Goal: Book appointment/travel/reservation

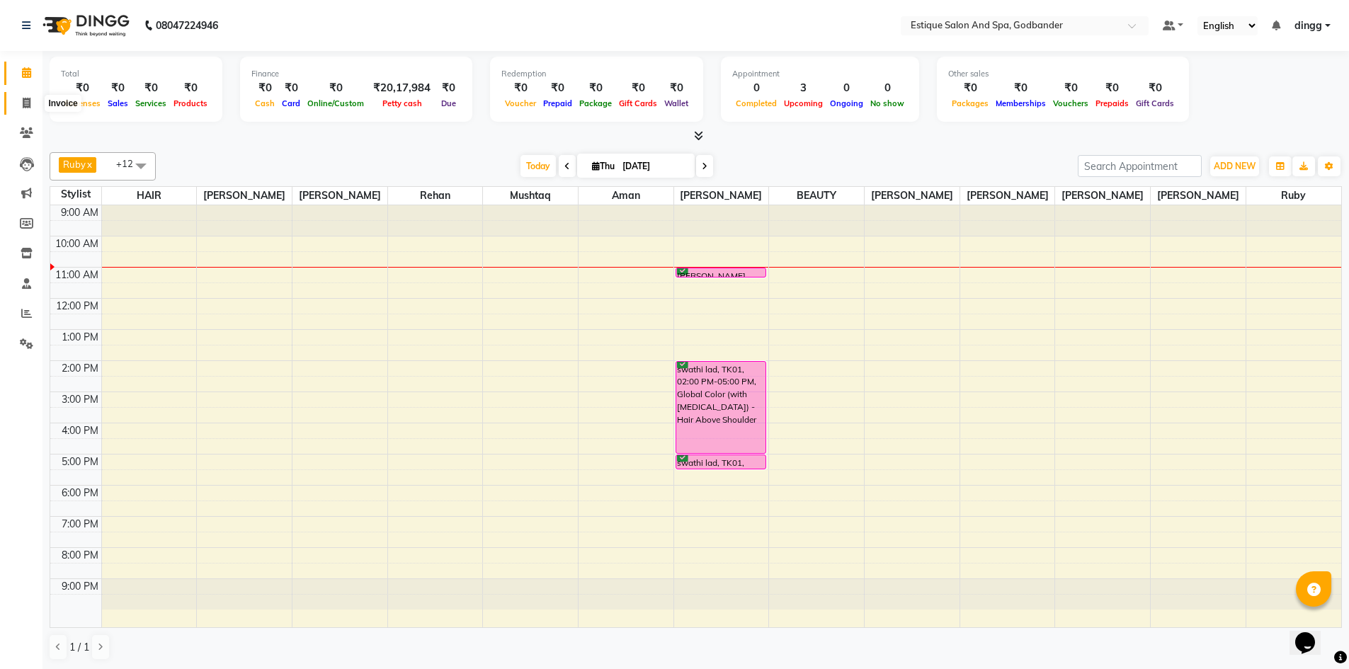
click at [31, 103] on span at bounding box center [26, 104] width 25 height 16
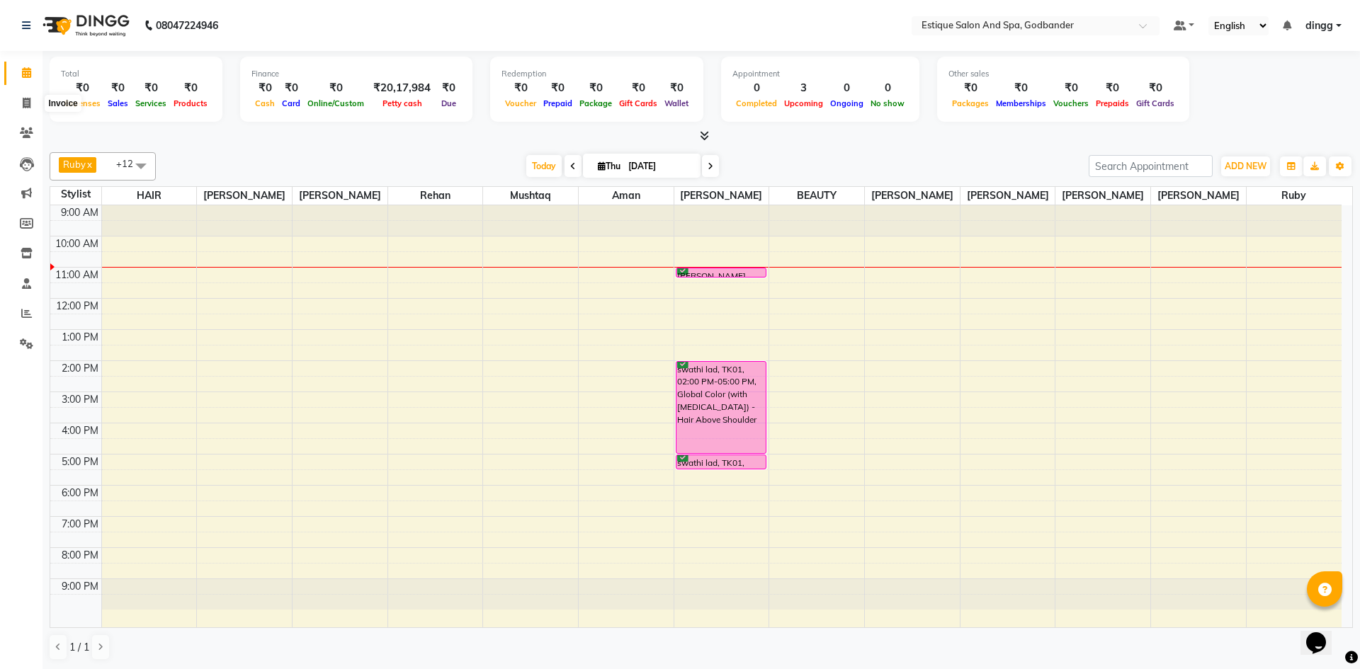
select select "6103"
select select "service"
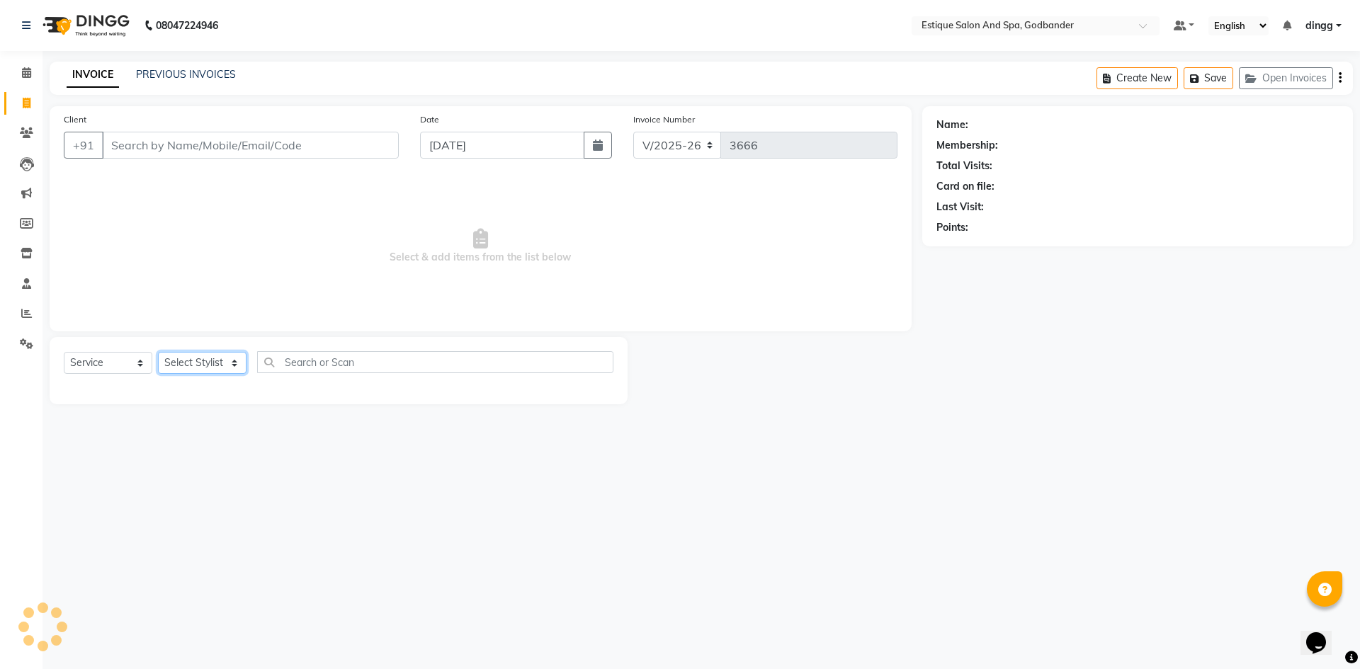
click at [199, 354] on select "Select Stylist" at bounding box center [202, 363] width 89 height 22
click at [201, 358] on select "Select Stylist" at bounding box center [202, 363] width 89 height 22
click at [203, 358] on select "Select Stylist" at bounding box center [202, 363] width 89 height 22
click at [203, 359] on select "Select Stylist Aarti Nails [PERSON_NAME] [PERSON_NAME] Any one Asmi BEAUTY ding…" at bounding box center [207, 363] width 98 height 22
click at [203, 358] on select "Select Stylist Aarti Nails [PERSON_NAME] [PERSON_NAME] Any one Asmi BEAUTY ding…" at bounding box center [207, 363] width 98 height 22
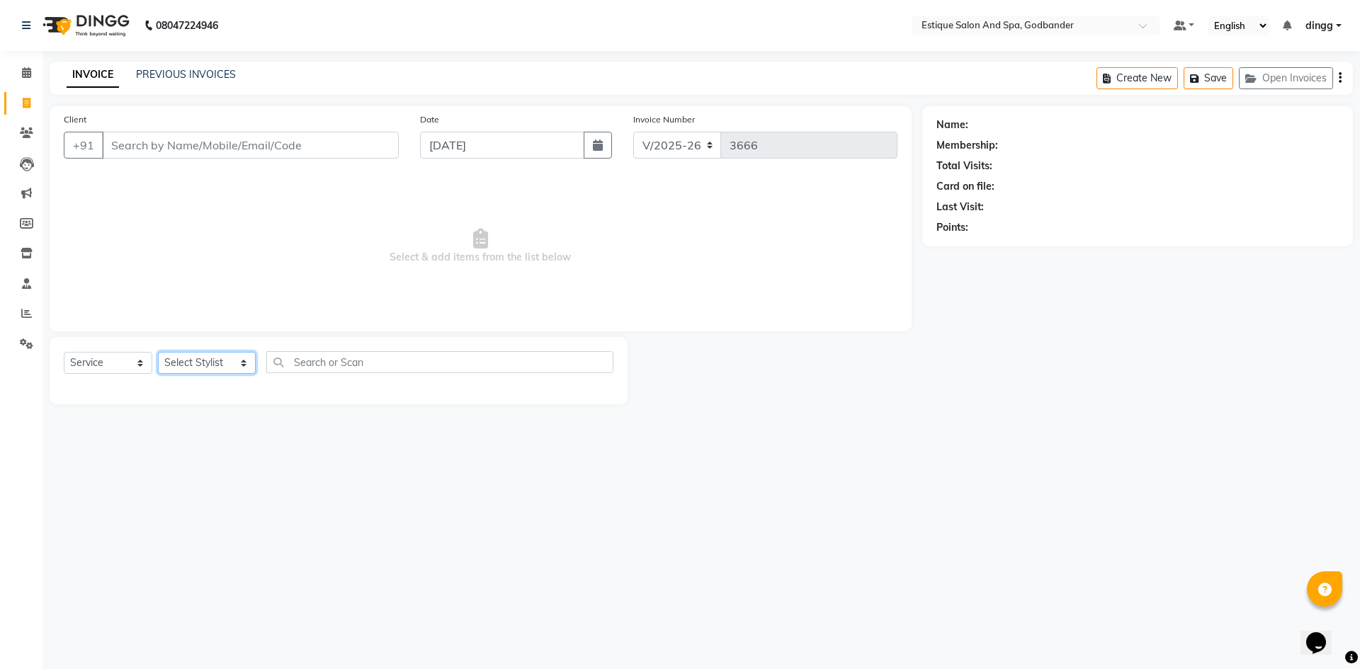
select select "85873"
click at [158, 352] on select "Select Stylist Aarti Nails [PERSON_NAME] [PERSON_NAME] Any one Asmi BEAUTY ding…" at bounding box center [207, 363] width 98 height 22
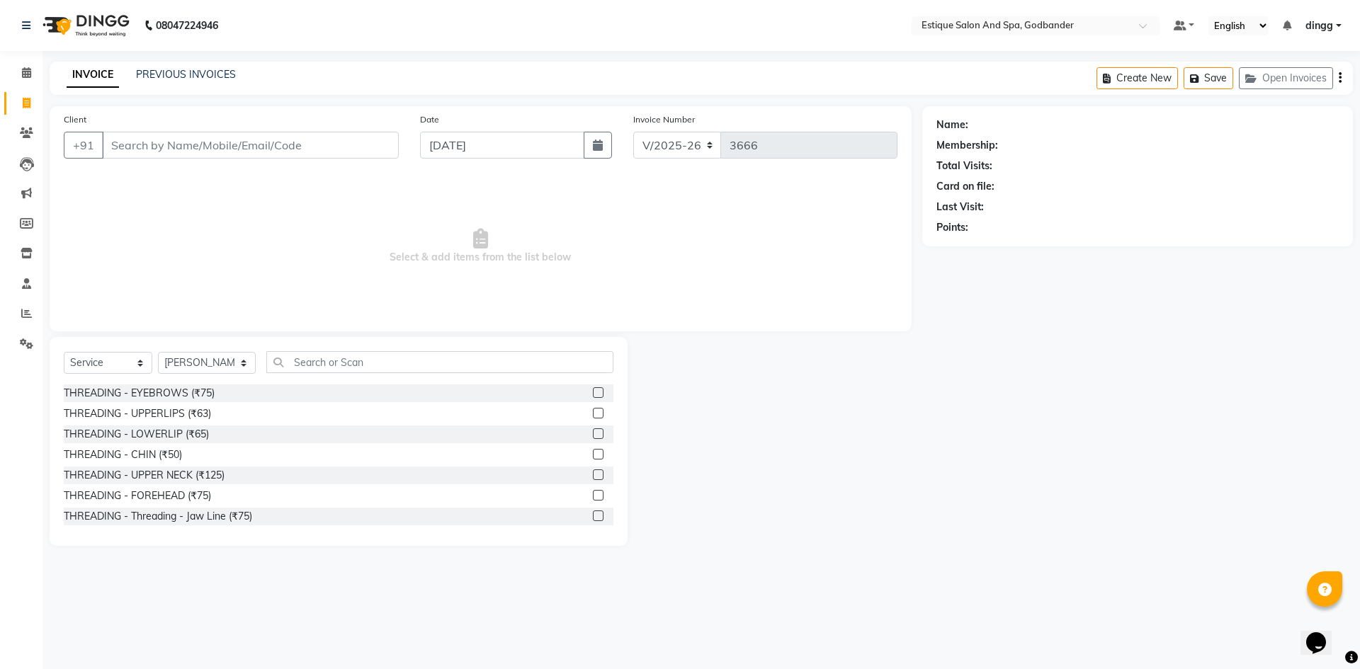
click at [593, 391] on label at bounding box center [598, 392] width 11 height 11
click at [593, 391] on input "checkbox" at bounding box center [597, 393] width 9 height 9
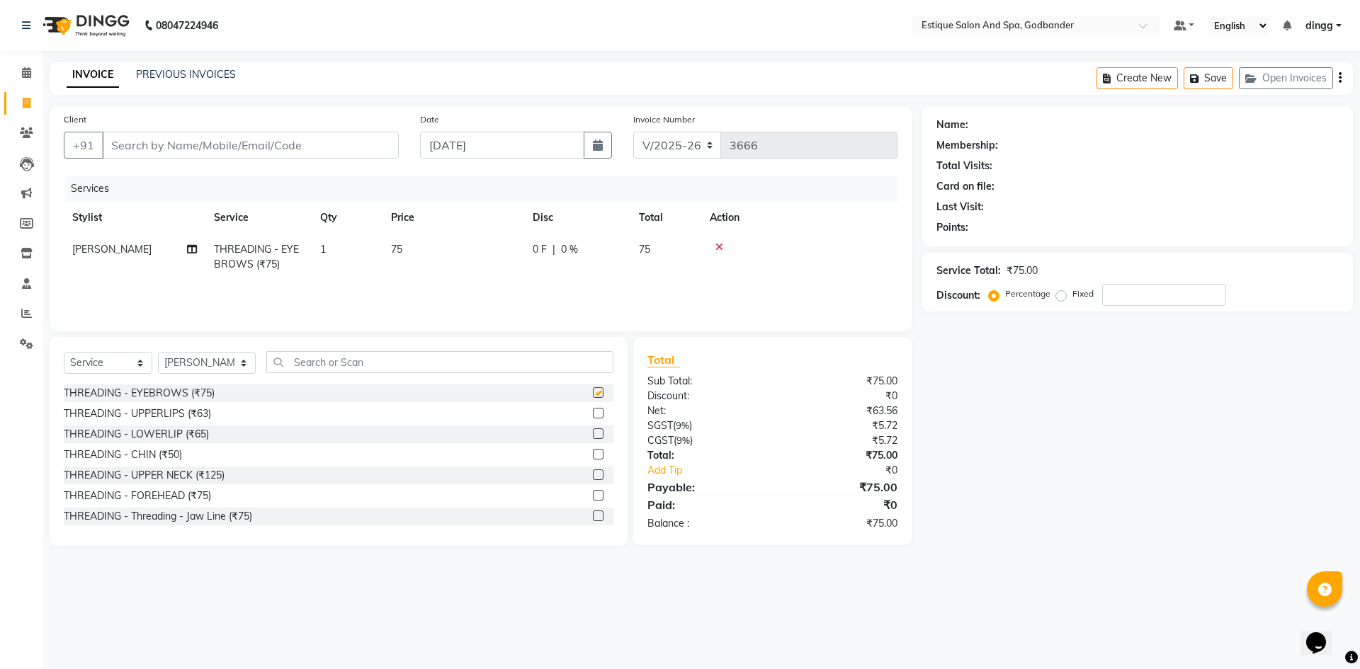
checkbox input "false"
click at [275, 150] on input "Client" at bounding box center [250, 145] width 297 height 27
type input "l"
type input "0"
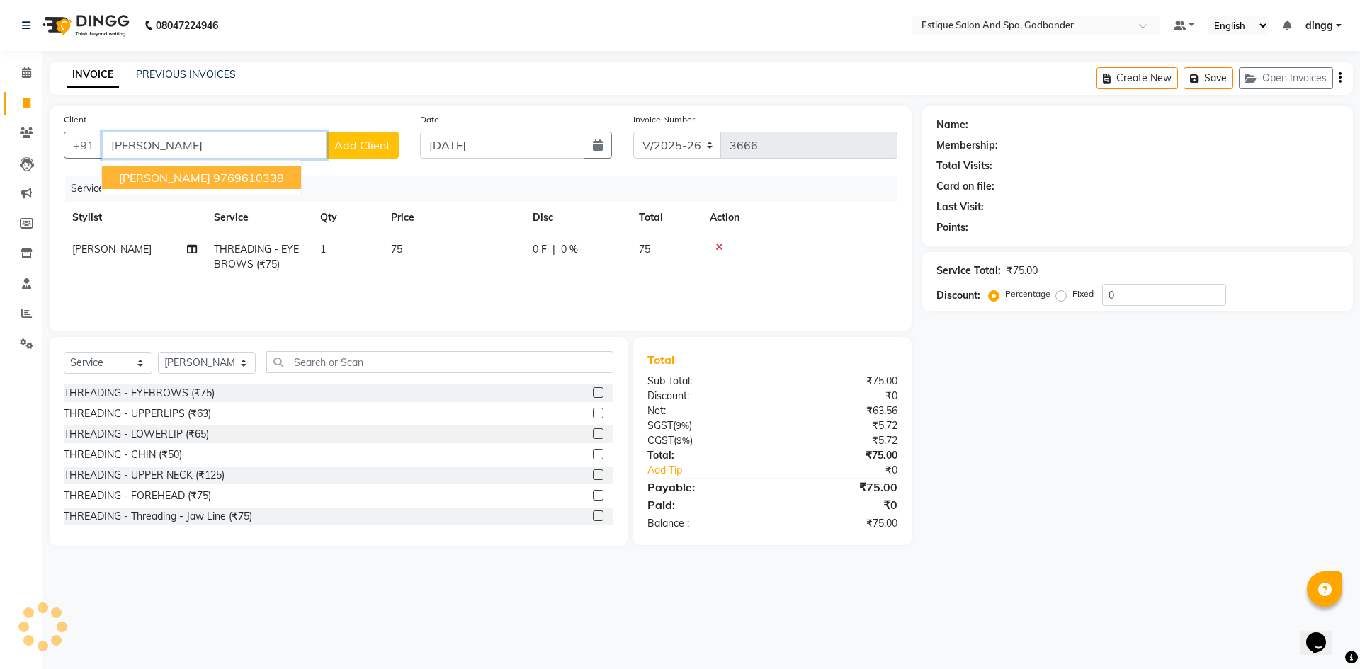
click at [242, 184] on ngb-highlight "9769610338" at bounding box center [248, 178] width 71 height 14
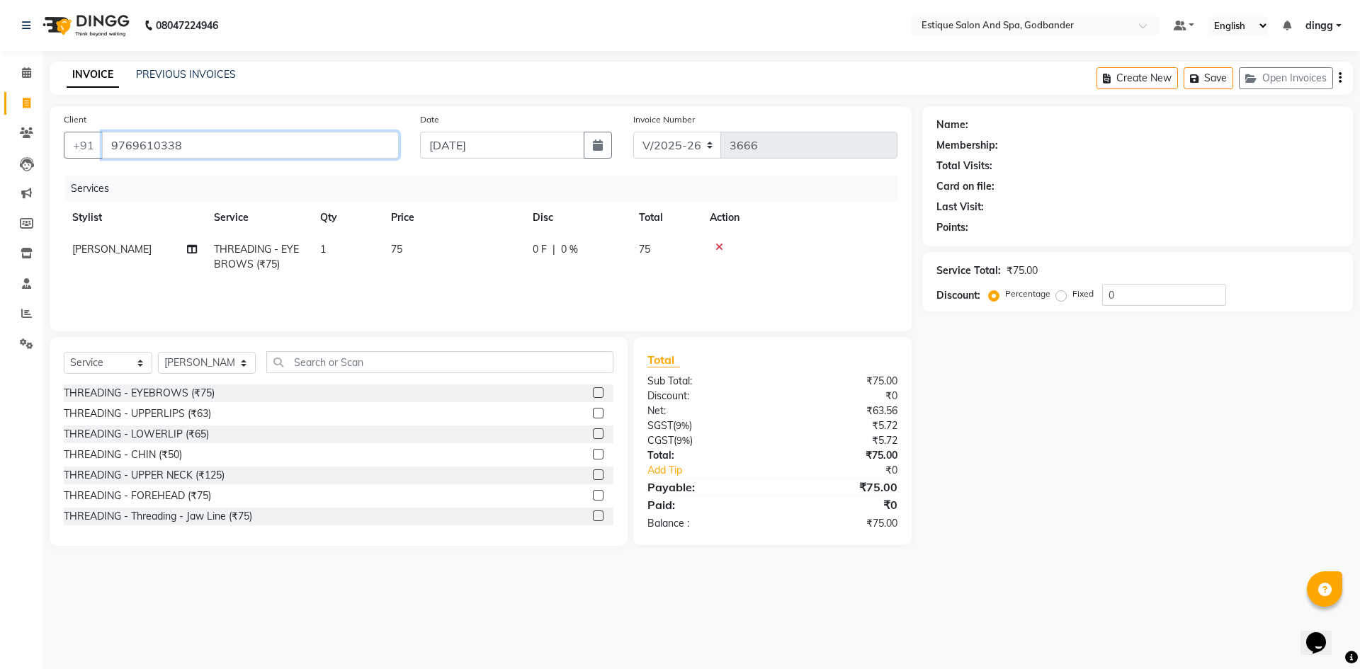
type input "9769610338"
select select "1: Object"
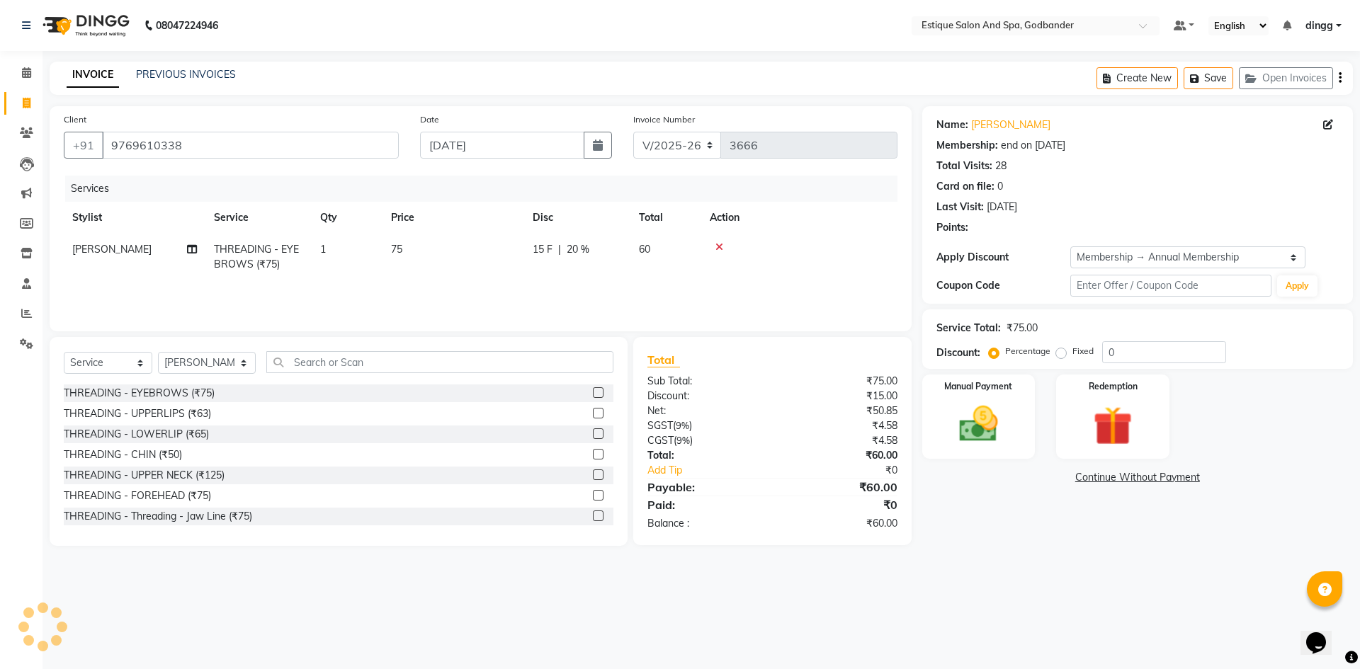
type input "20"
click at [995, 423] on img at bounding box center [979, 424] width 66 height 47
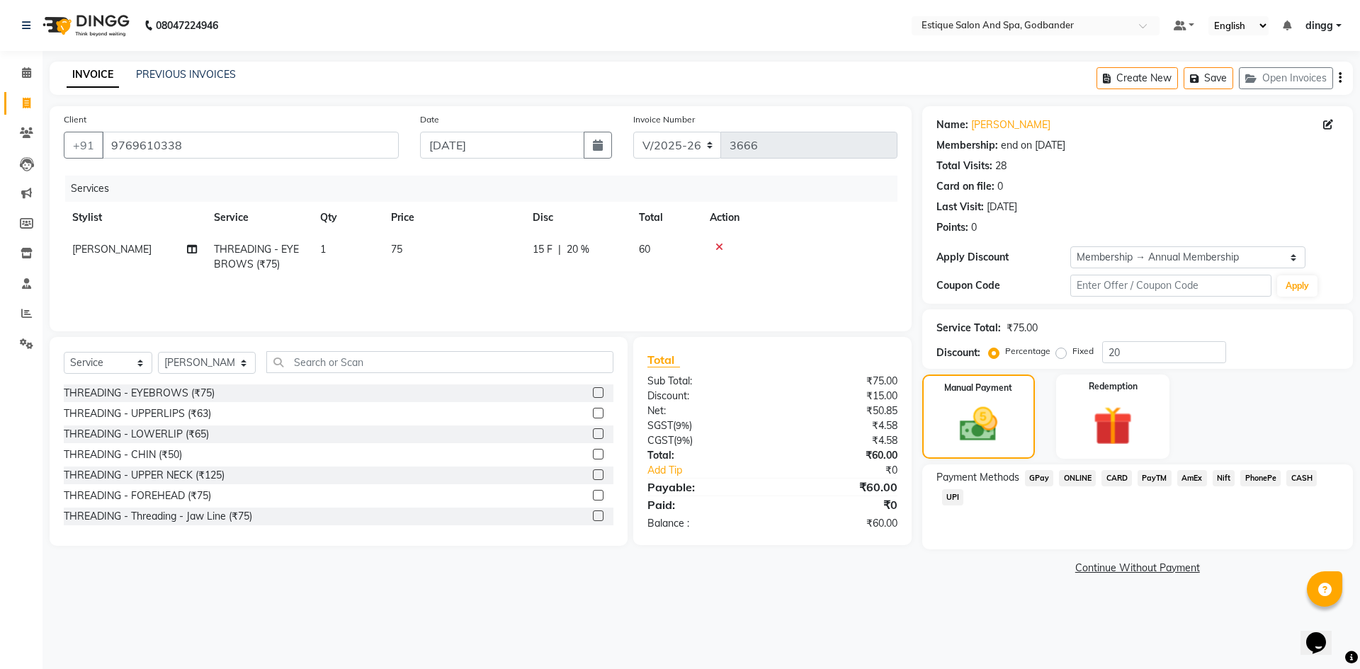
click at [1296, 474] on span "CASH" at bounding box center [1301, 478] width 30 height 16
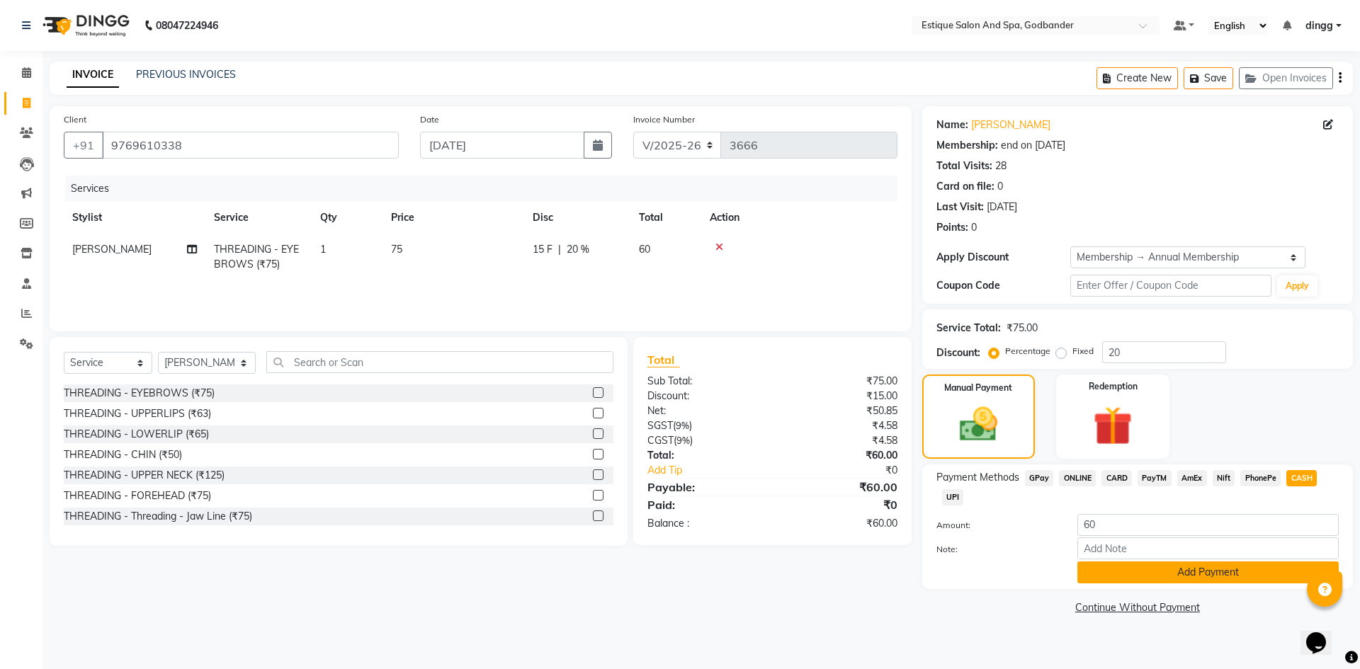
click at [1190, 574] on button "Add Payment" at bounding box center [1207, 573] width 261 height 22
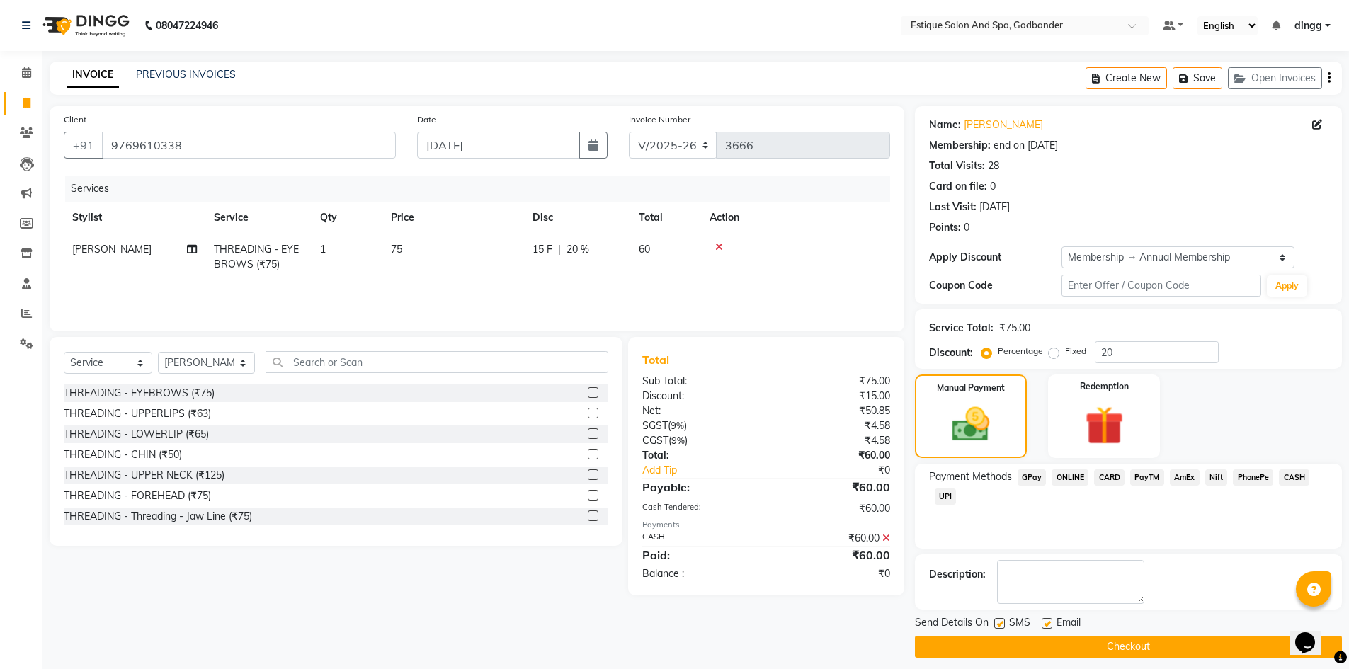
click at [1180, 649] on button "Checkout" at bounding box center [1128, 647] width 427 height 22
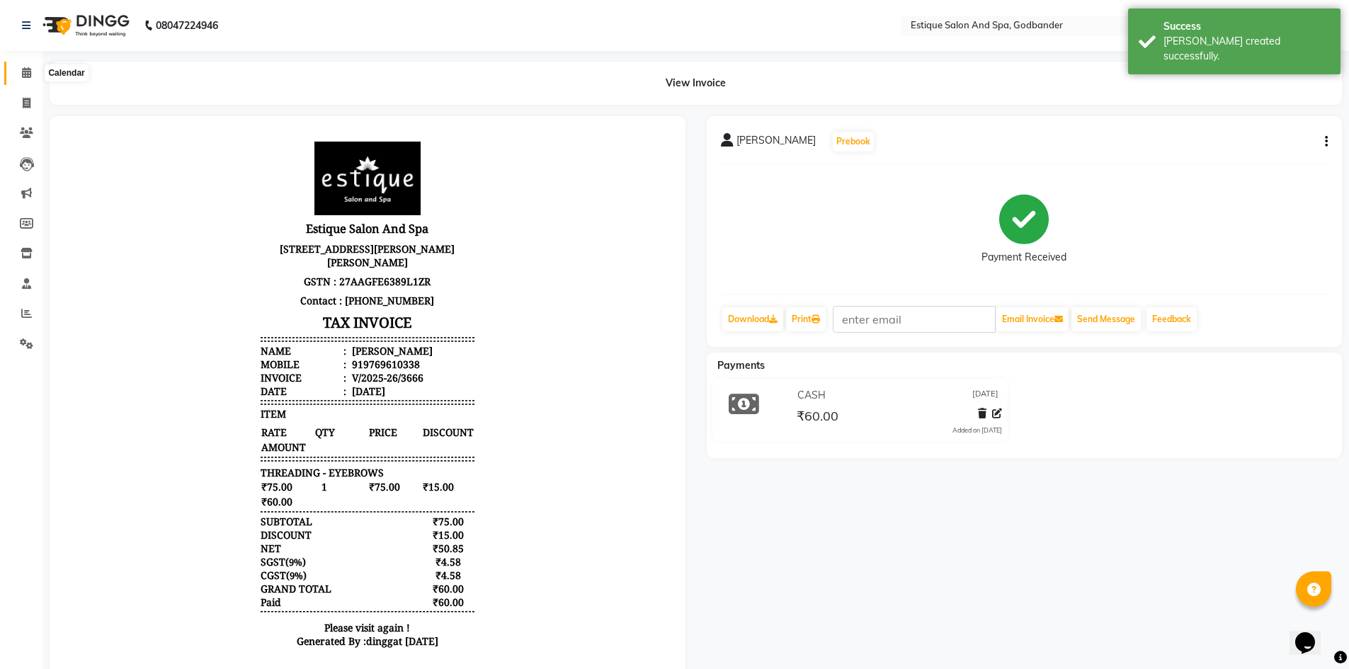
click at [23, 72] on icon at bounding box center [26, 72] width 9 height 11
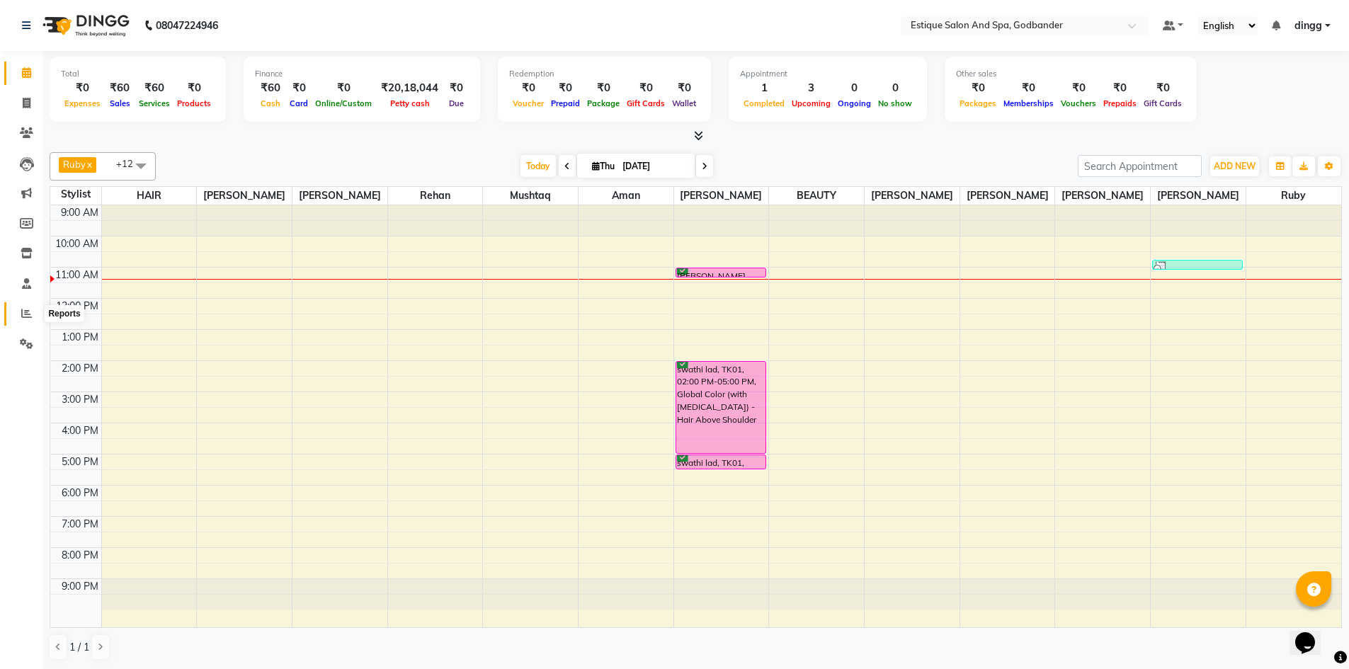
click at [26, 314] on icon at bounding box center [26, 313] width 11 height 11
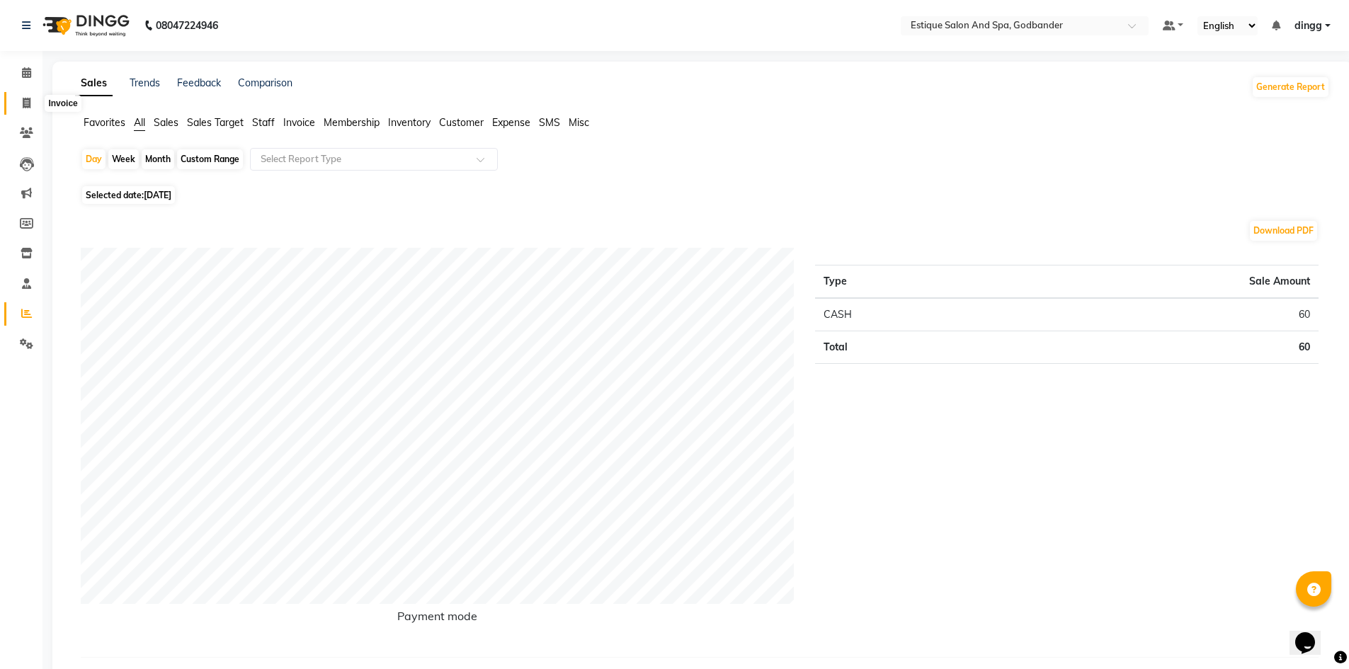
click at [28, 106] on icon at bounding box center [27, 103] width 8 height 11
select select "6103"
select select "service"
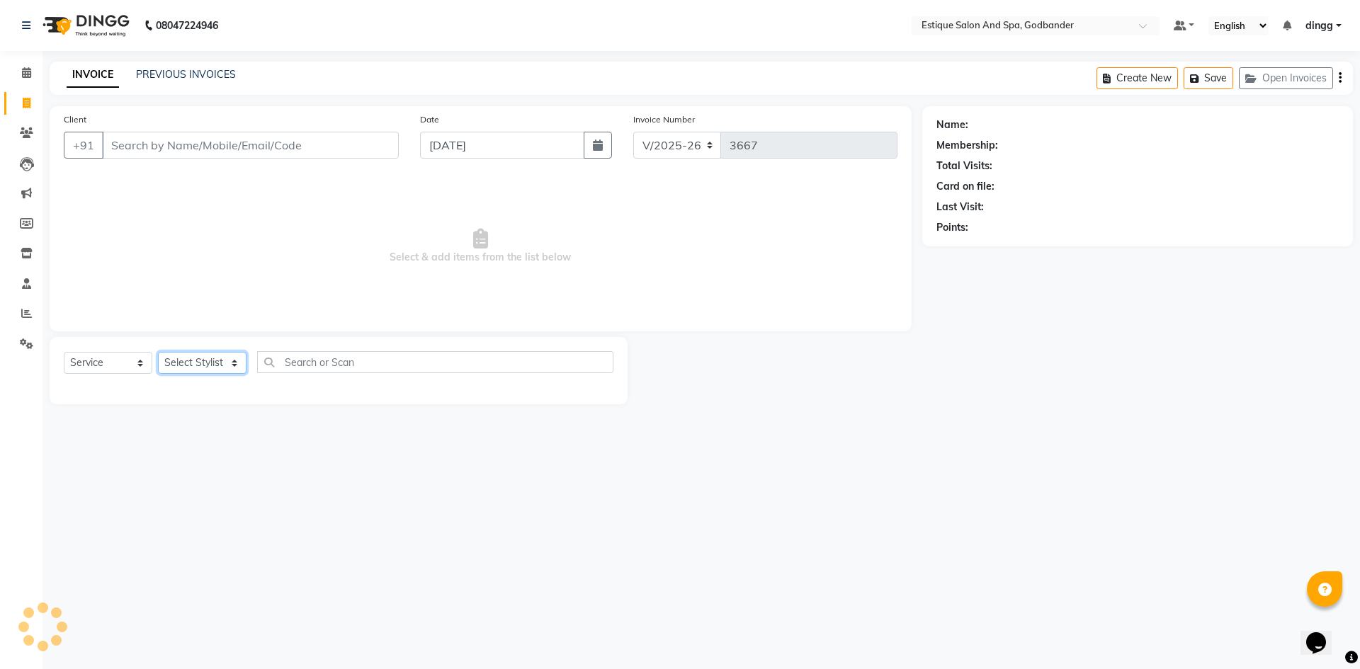
click at [205, 368] on select "Select Stylist" at bounding box center [202, 363] width 89 height 22
click at [205, 367] on select "Select Stylist" at bounding box center [202, 363] width 89 height 22
click at [205, 367] on select "Select Stylist Aarti Nails [PERSON_NAME] [PERSON_NAME] Any one Asmi BEAUTY ding…" at bounding box center [207, 363] width 98 height 22
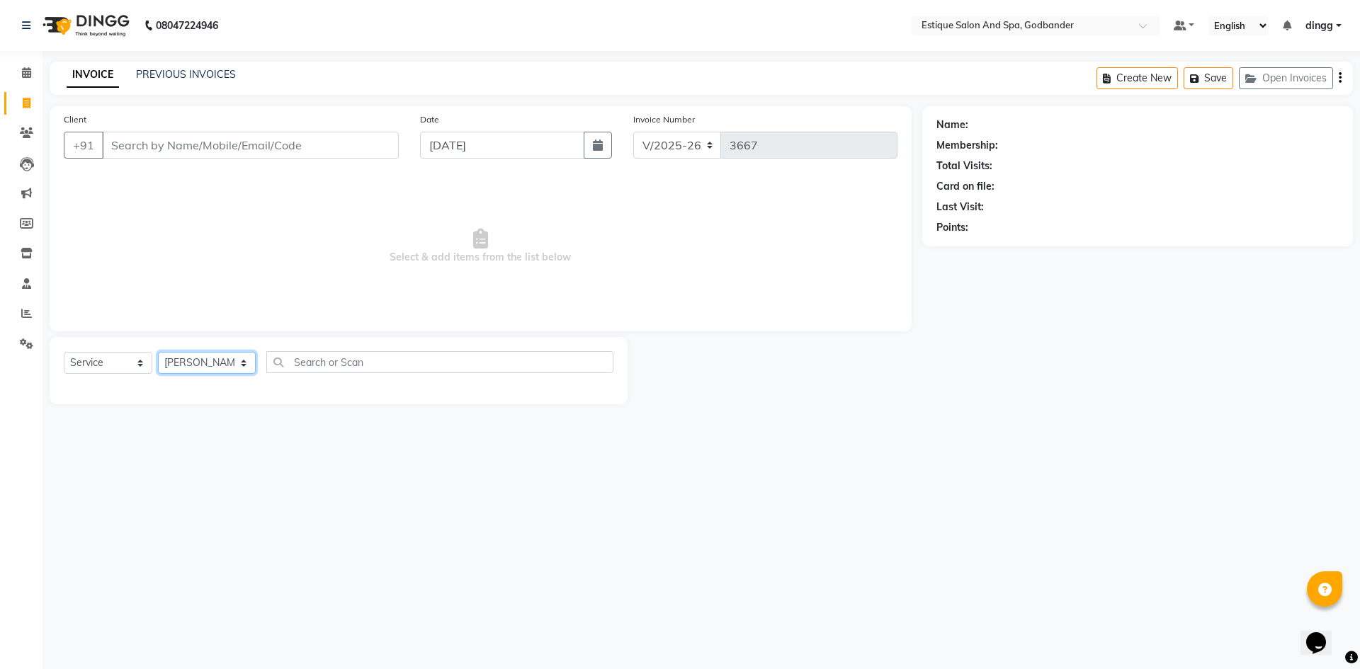
click at [158, 352] on select "Select Stylist Aarti Nails [PERSON_NAME] [PERSON_NAME] Any one Asmi BEAUTY ding…" at bounding box center [207, 363] width 98 height 22
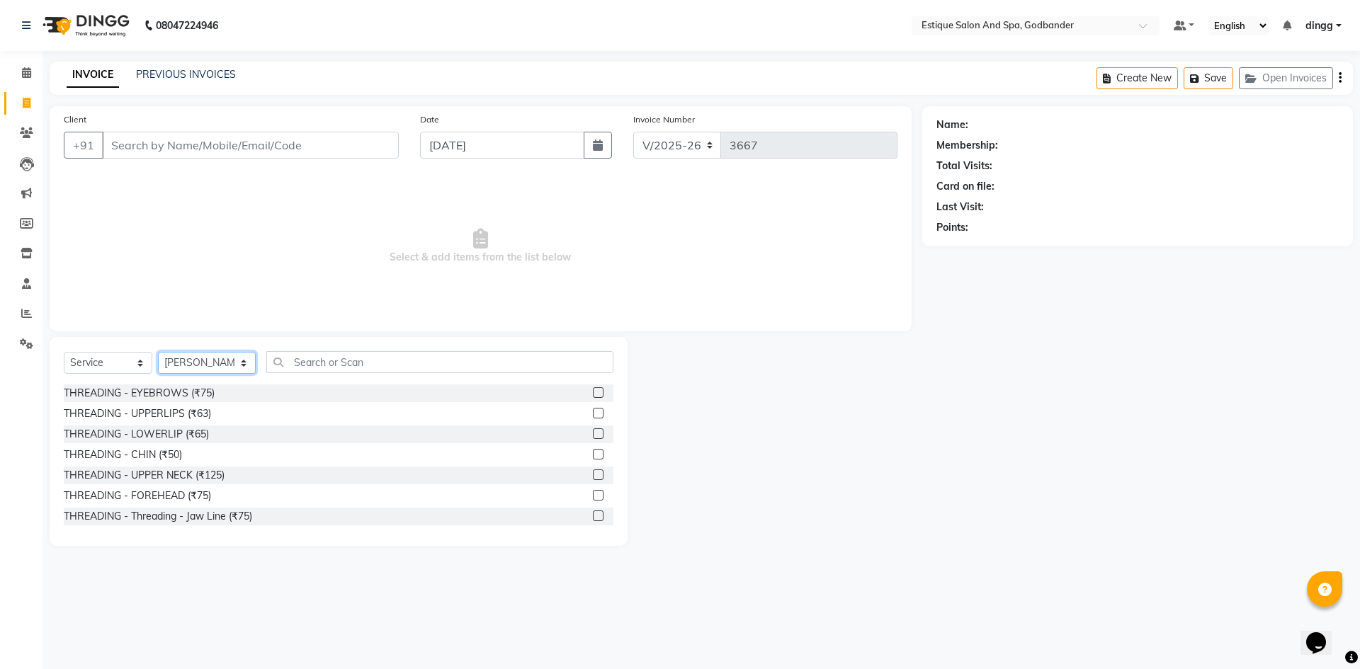
click at [199, 355] on select "Select Stylist Aarti Nails [PERSON_NAME] [PERSON_NAME] Any one Asmi BEAUTY ding…" at bounding box center [207, 363] width 98 height 22
select select "85873"
click at [158, 352] on select "Select Stylist Aarti Nails [PERSON_NAME] [PERSON_NAME] Any one Asmi BEAUTY ding…" at bounding box center [207, 363] width 98 height 22
click at [593, 395] on label at bounding box center [598, 392] width 11 height 11
click at [593, 395] on input "checkbox" at bounding box center [597, 393] width 9 height 9
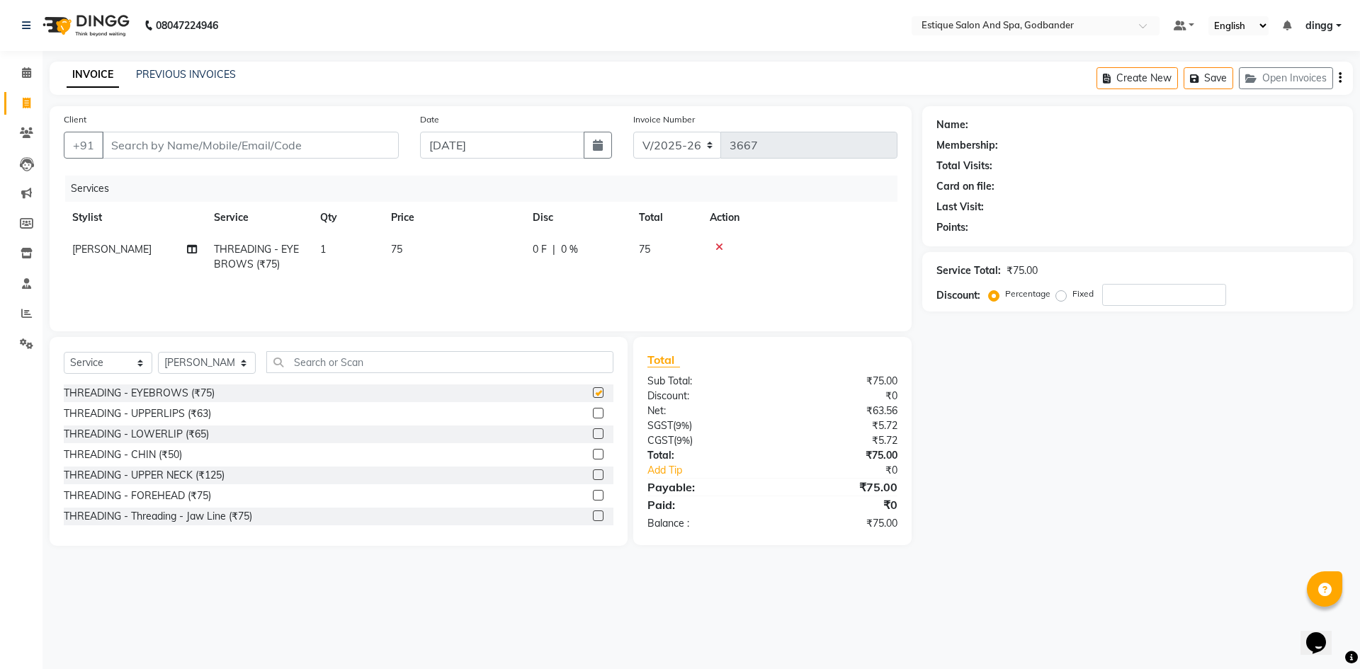
checkbox input "false"
click at [593, 418] on label at bounding box center [598, 413] width 11 height 11
click at [593, 418] on input "checkbox" at bounding box center [597, 413] width 9 height 9
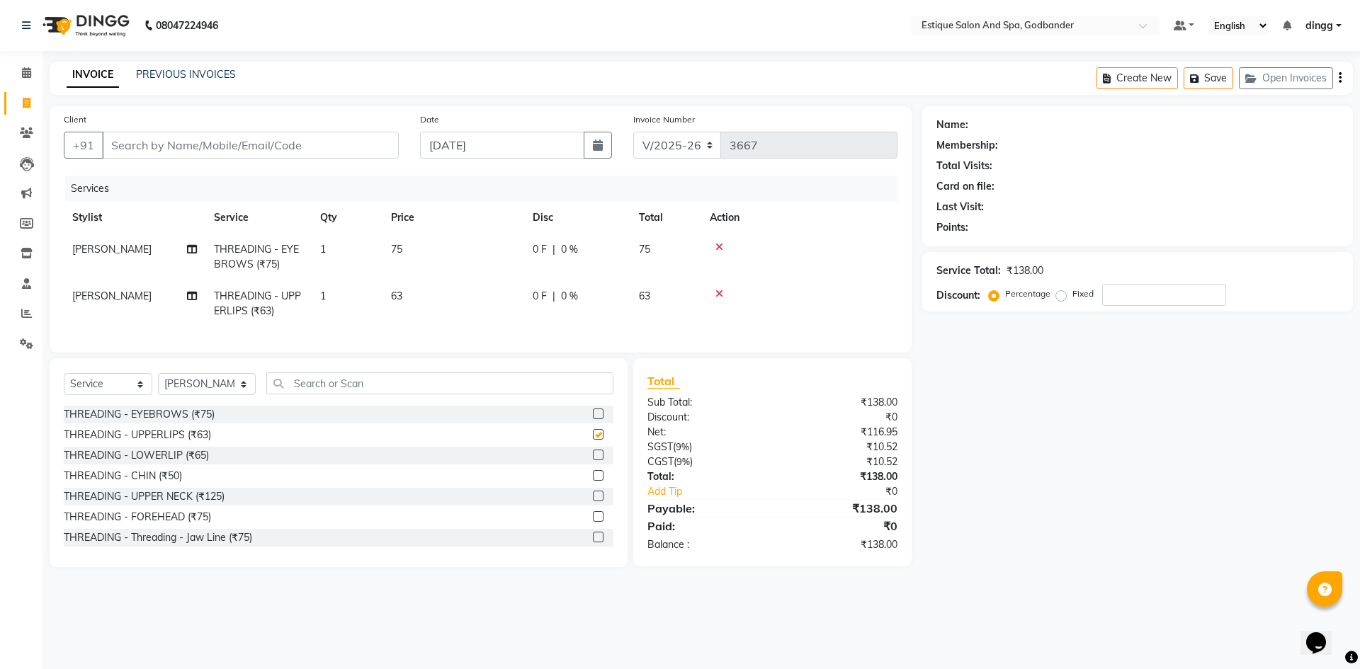
checkbox input "false"
click at [310, 147] on input "Client" at bounding box center [250, 145] width 297 height 27
type input "9"
type input "0"
type input "9082010470"
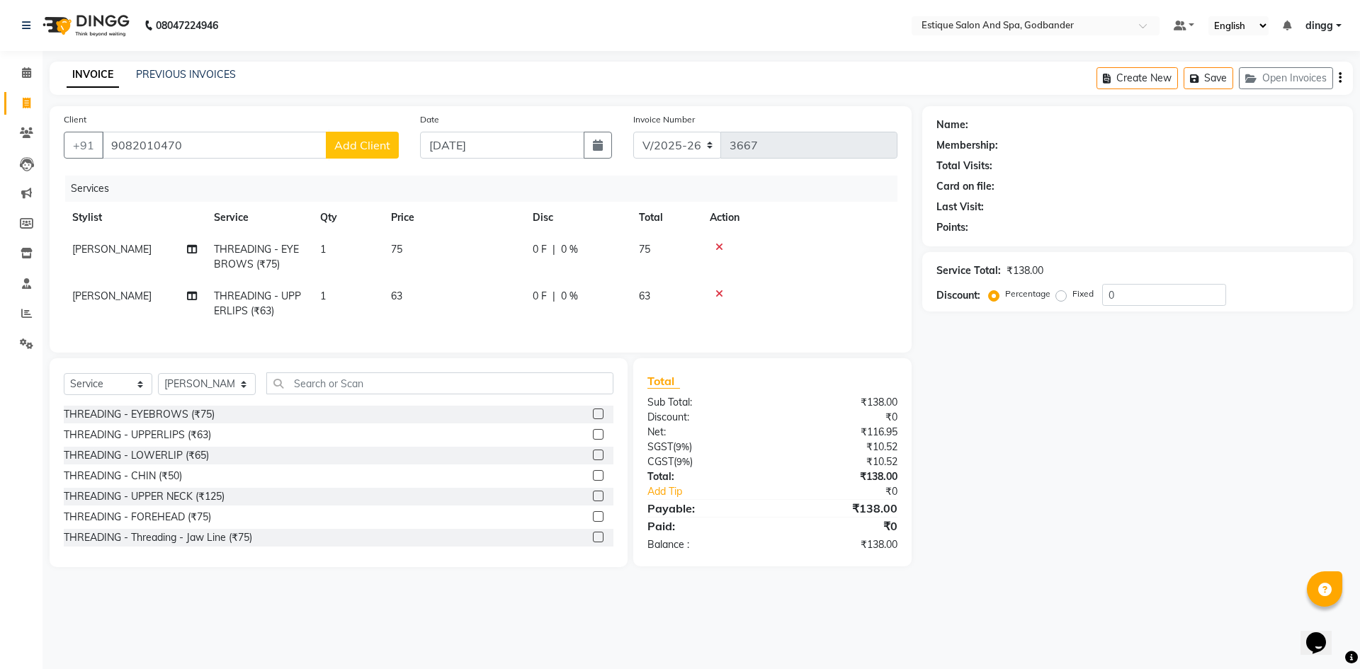
click at [380, 153] on button "Add Client" at bounding box center [362, 145] width 73 height 27
select select "22"
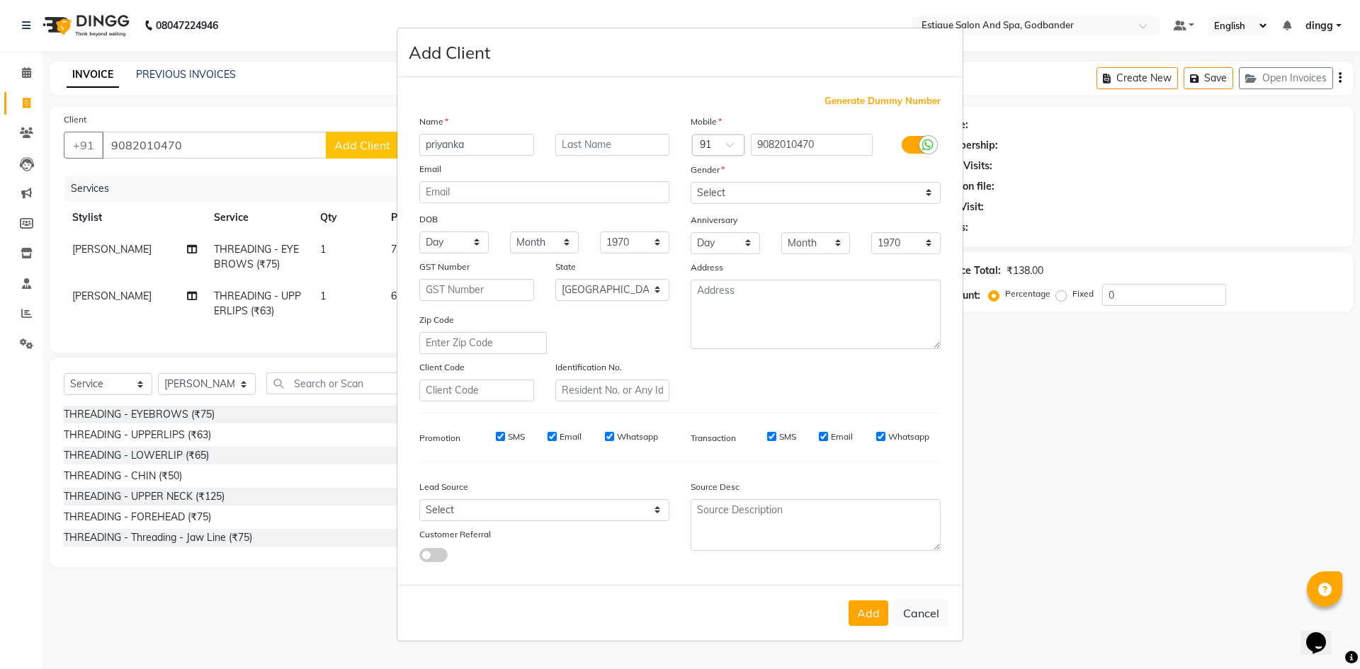
type input "priyanka"
click at [629, 135] on input "text" at bounding box center [612, 145] width 115 height 22
type input "mazgoankar"
click at [773, 195] on select "Select [DEMOGRAPHIC_DATA] [DEMOGRAPHIC_DATA] Other Prefer Not To Say" at bounding box center [816, 193] width 250 height 22
select select "[DEMOGRAPHIC_DATA]"
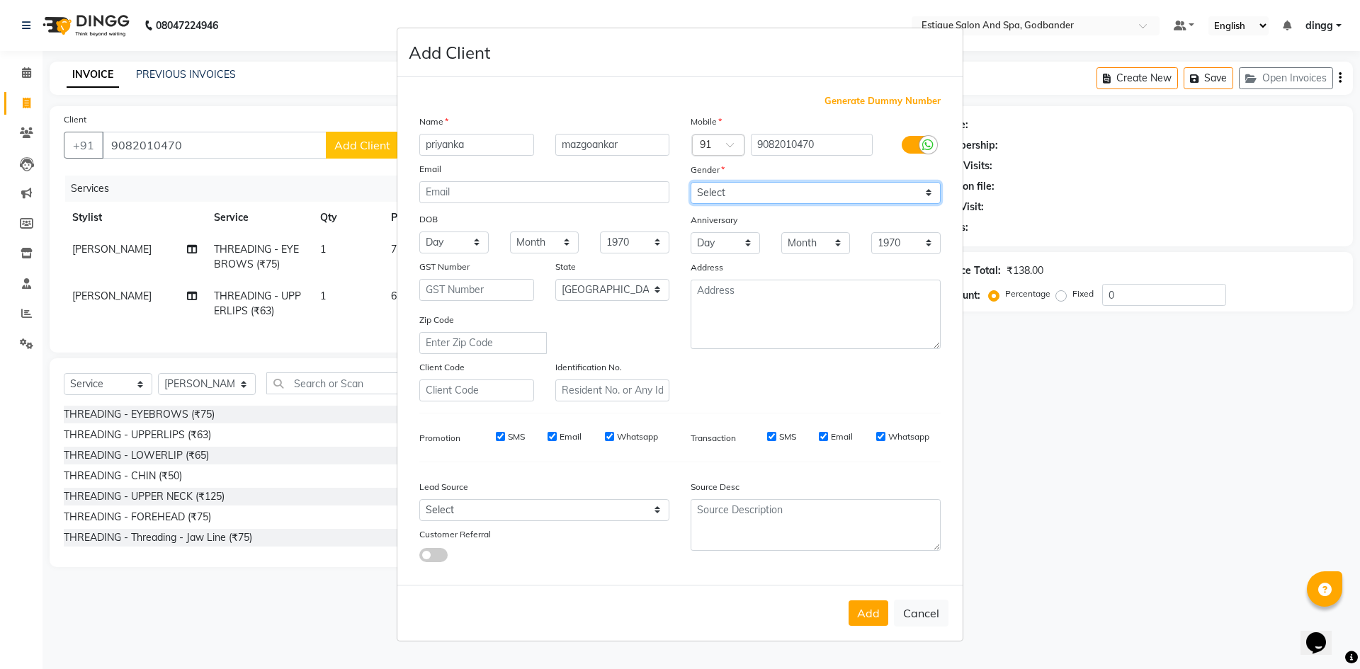
click at [691, 182] on select "Select [DEMOGRAPHIC_DATA] [DEMOGRAPHIC_DATA] Other Prefer Not To Say" at bounding box center [816, 193] width 250 height 22
drag, startPoint x: 875, startPoint y: 620, endPoint x: 861, endPoint y: 613, distance: 15.8
click at [875, 620] on button "Add" at bounding box center [869, 613] width 40 height 25
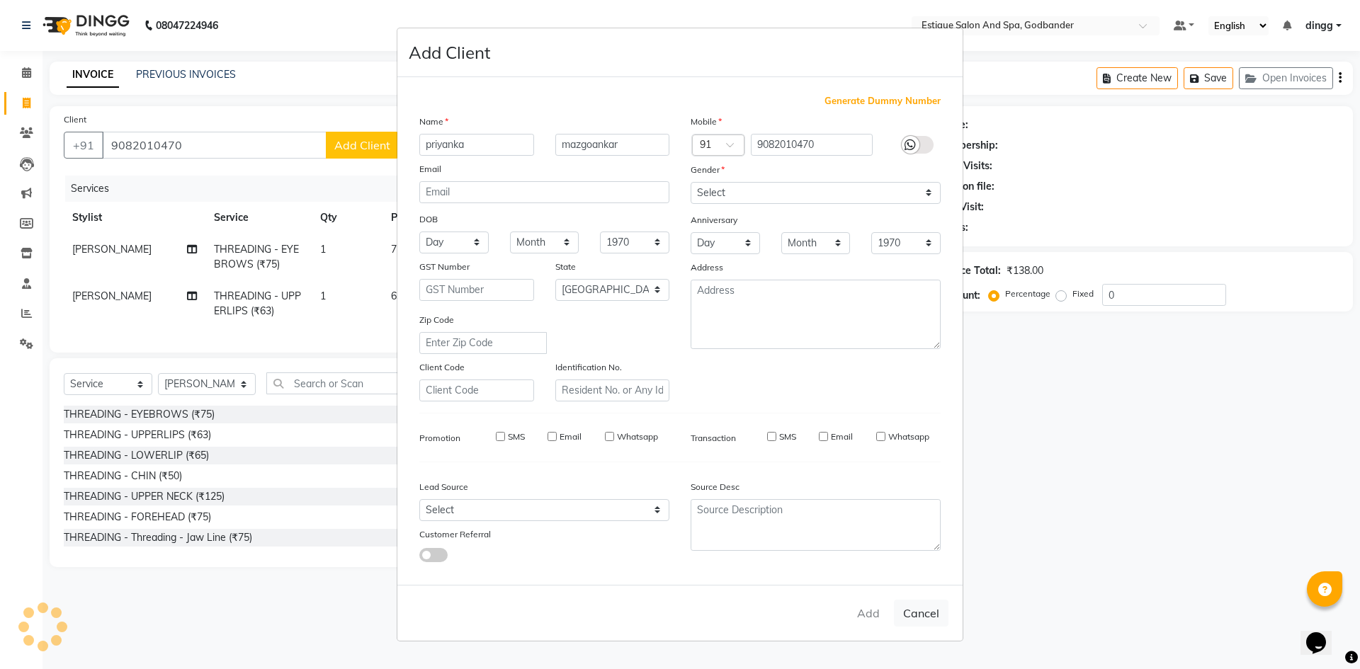
select select
select select "null"
select select
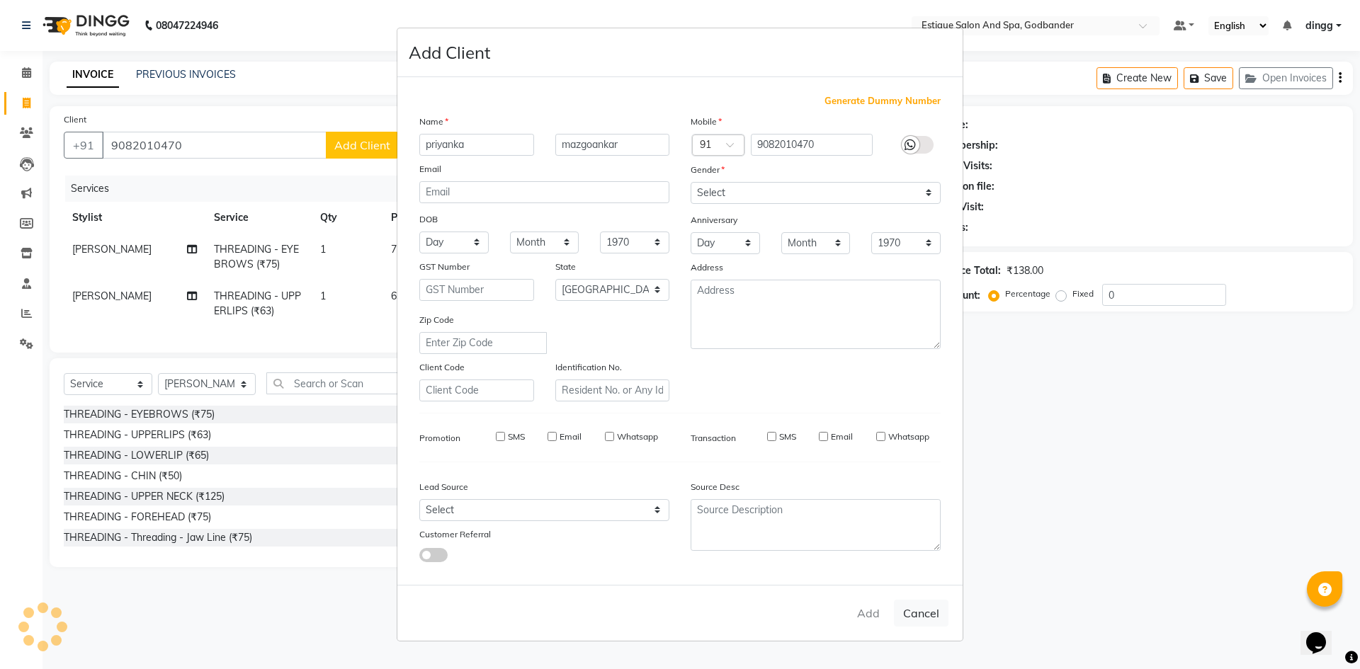
select select
checkbox input "false"
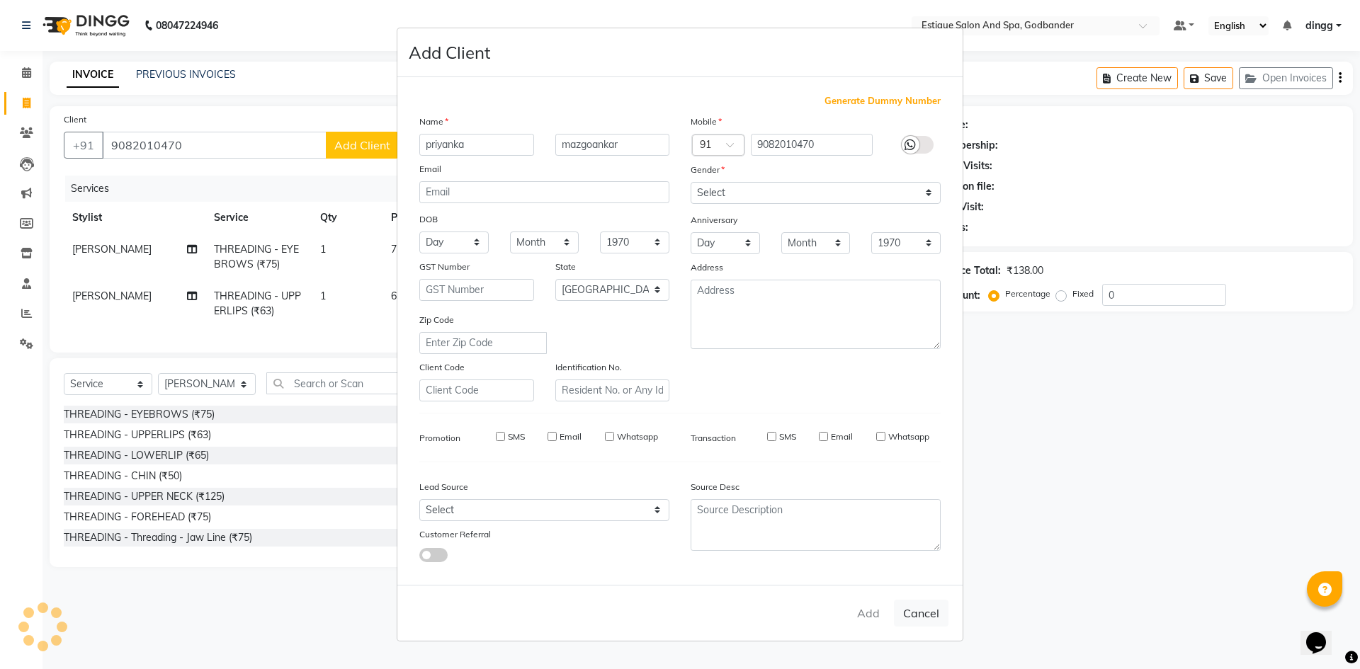
checkbox input "false"
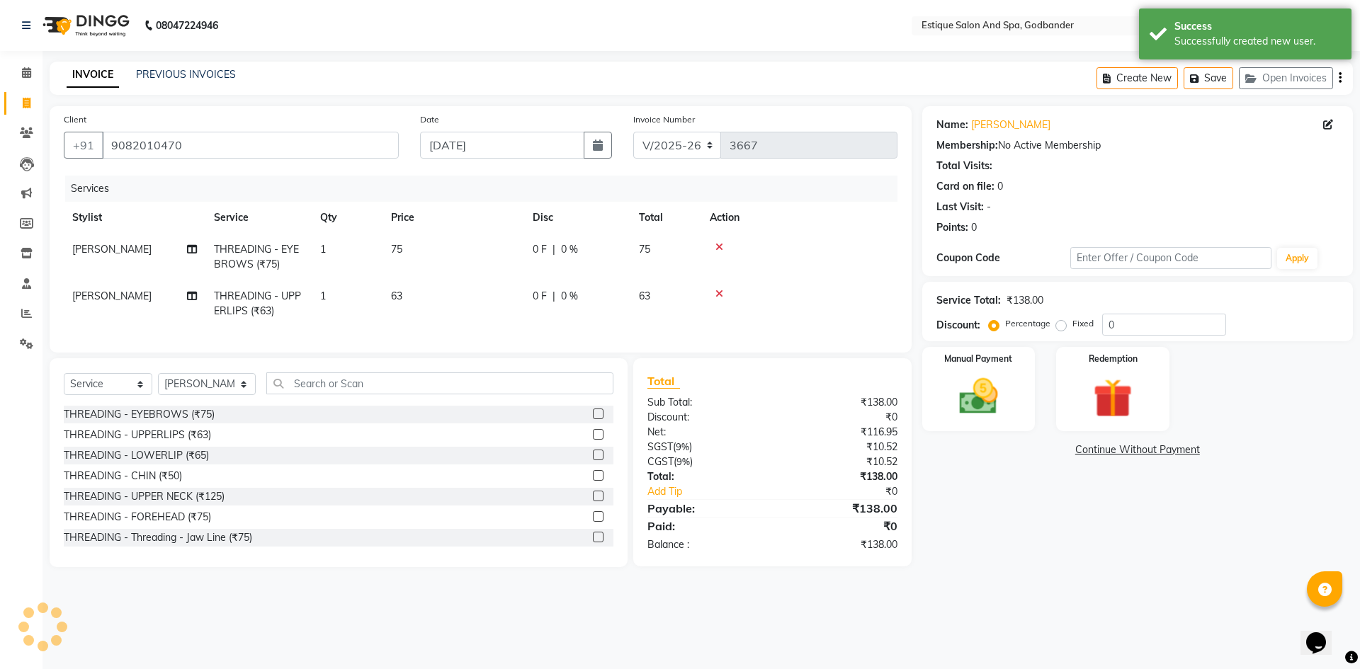
drag, startPoint x: 373, startPoint y: 324, endPoint x: 455, endPoint y: 301, distance: 85.4
click at [375, 323] on td "1" at bounding box center [347, 303] width 71 height 47
select select "85873"
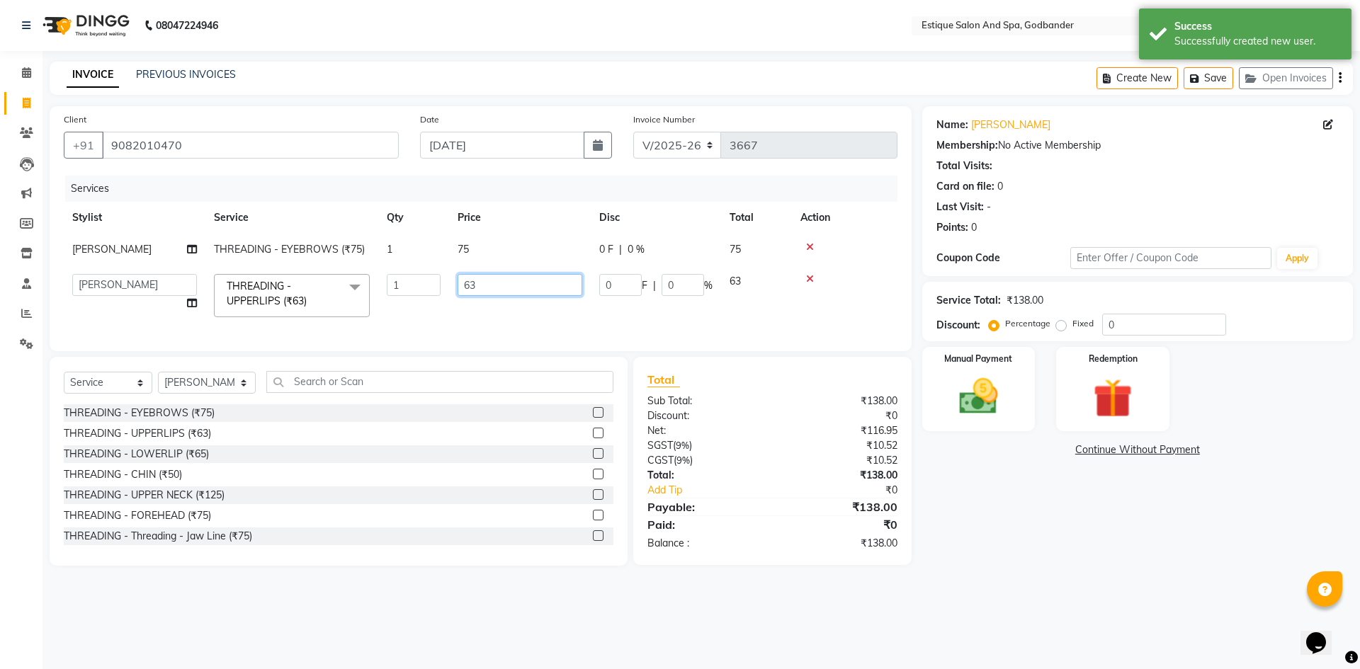
click at [485, 291] on input "63" at bounding box center [520, 285] width 125 height 22
type input "65"
click at [1177, 587] on main "INVOICE PREVIOUS INVOICES Create New Save Open Invoices Client [PHONE_NUMBER] D…" at bounding box center [700, 325] width 1317 height 526
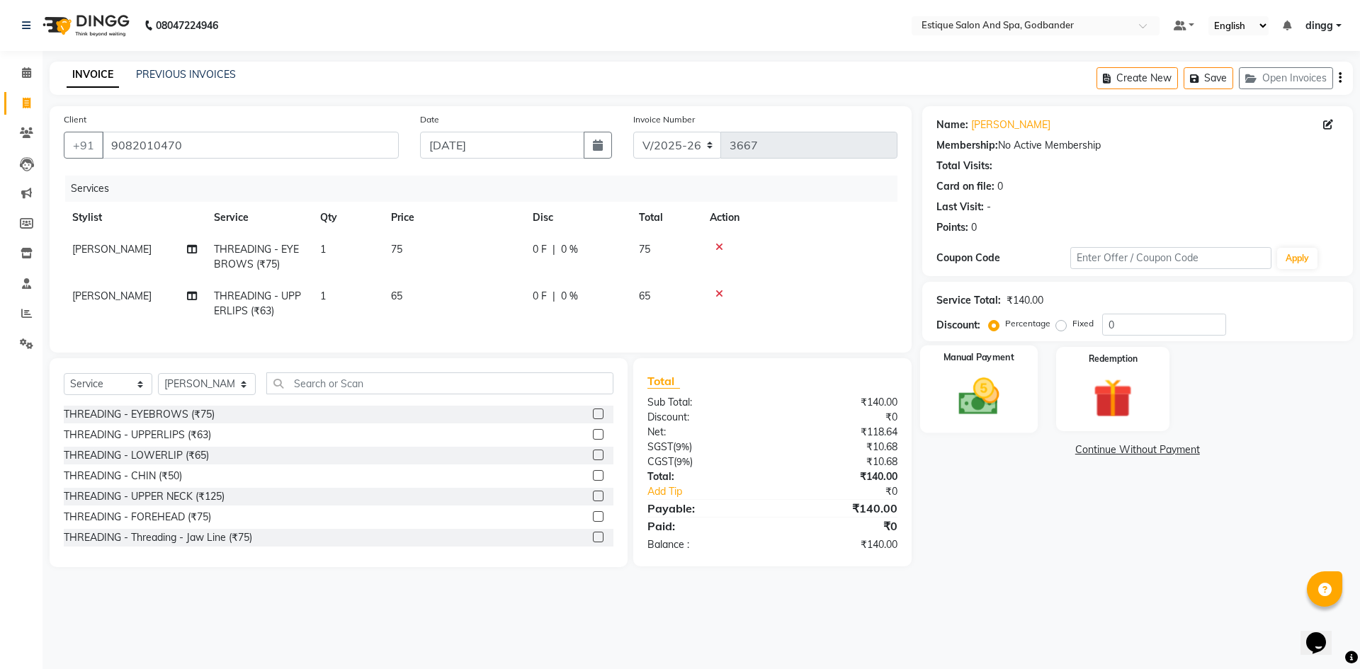
click at [1011, 397] on img at bounding box center [979, 396] width 66 height 47
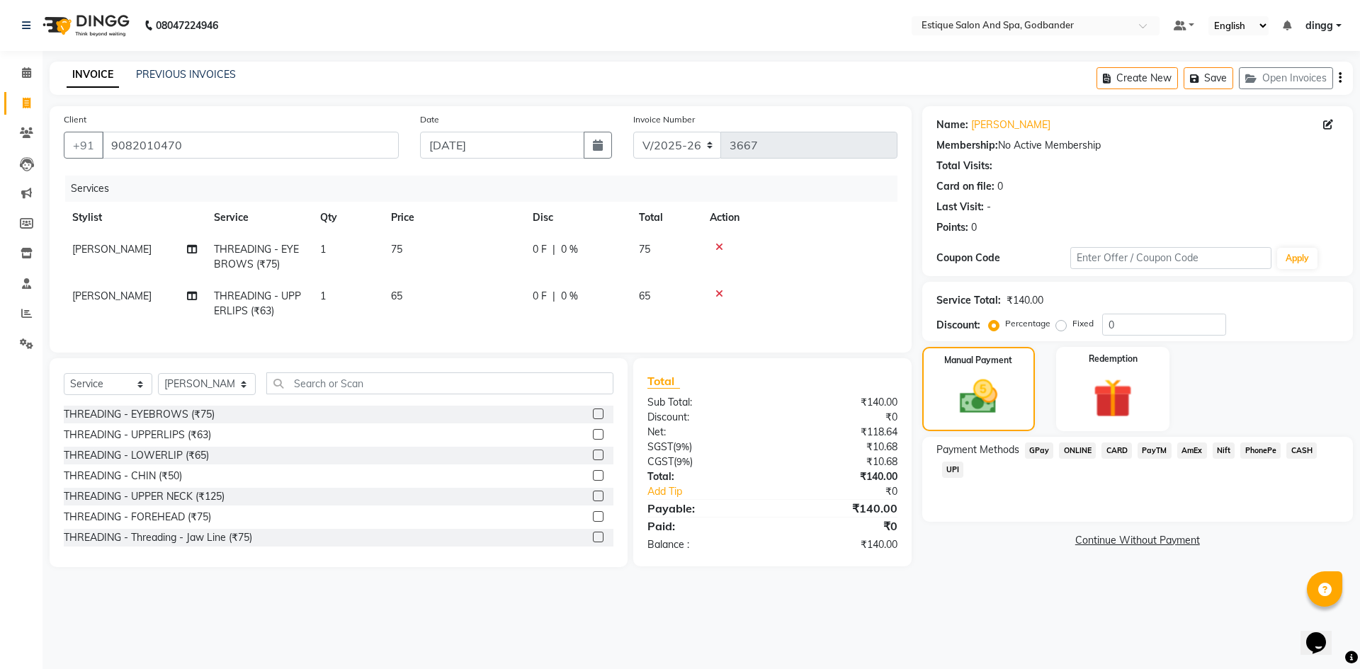
drag, startPoint x: 1044, startPoint y: 450, endPoint x: 1152, endPoint y: 588, distance: 175.6
click at [1045, 450] on span "GPay" at bounding box center [1039, 451] width 29 height 16
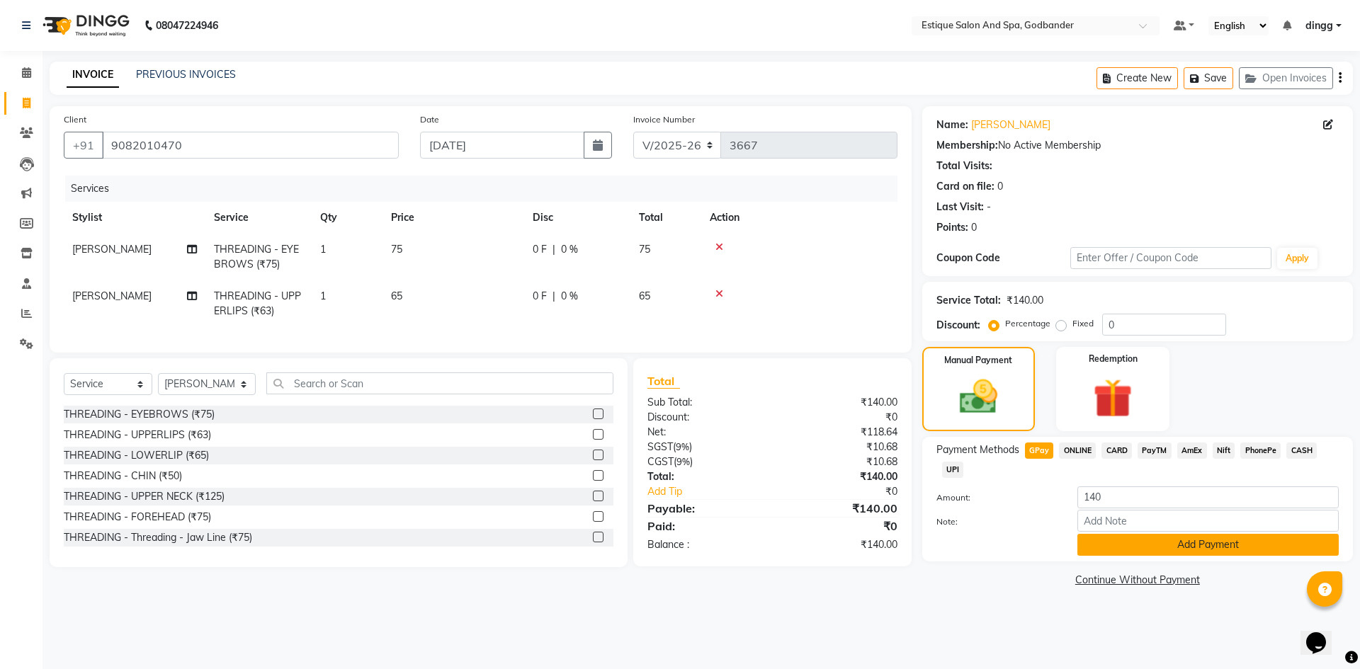
click at [1167, 552] on button "Add Payment" at bounding box center [1207, 545] width 261 height 22
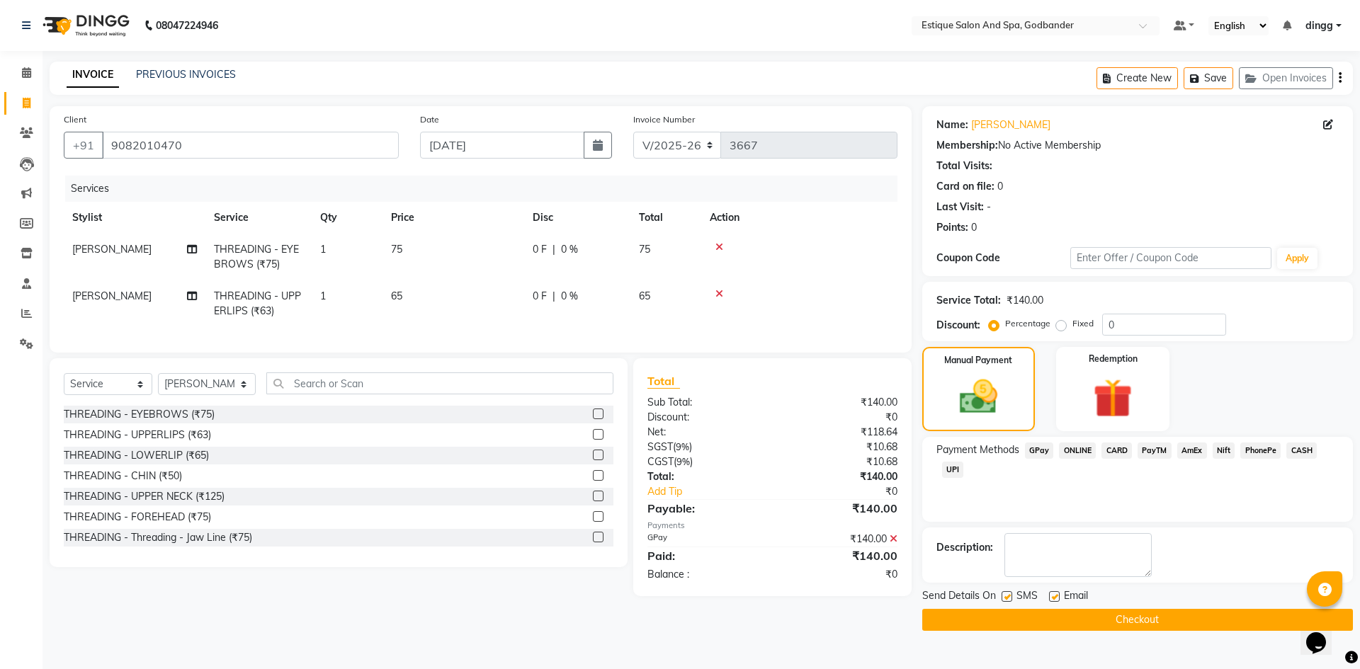
click at [1178, 616] on button "Checkout" at bounding box center [1137, 620] width 431 height 22
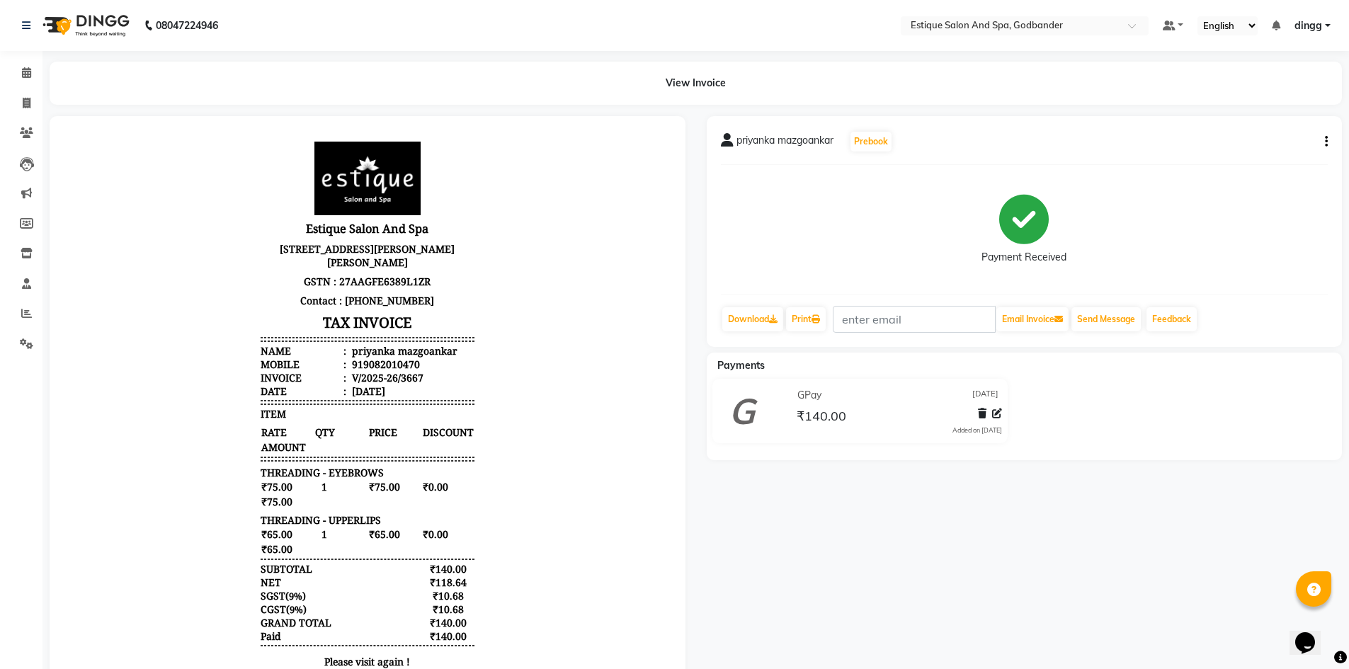
click at [1224, 659] on div "priyanka mazgoankar Prebook Payment Received Download Print Email Invoice Send …" at bounding box center [1024, 426] width 657 height 620
click at [20, 111] on link "Invoice" at bounding box center [21, 103] width 34 height 23
select select "service"
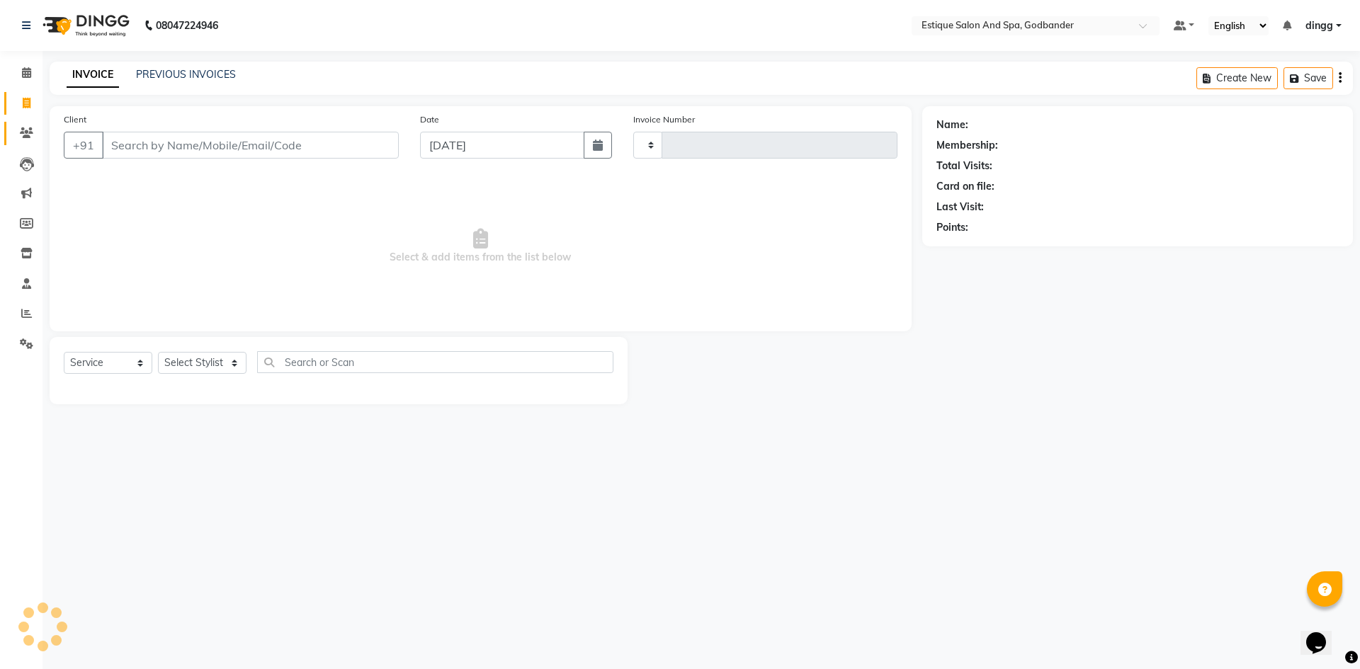
type input "3668"
select select "6103"
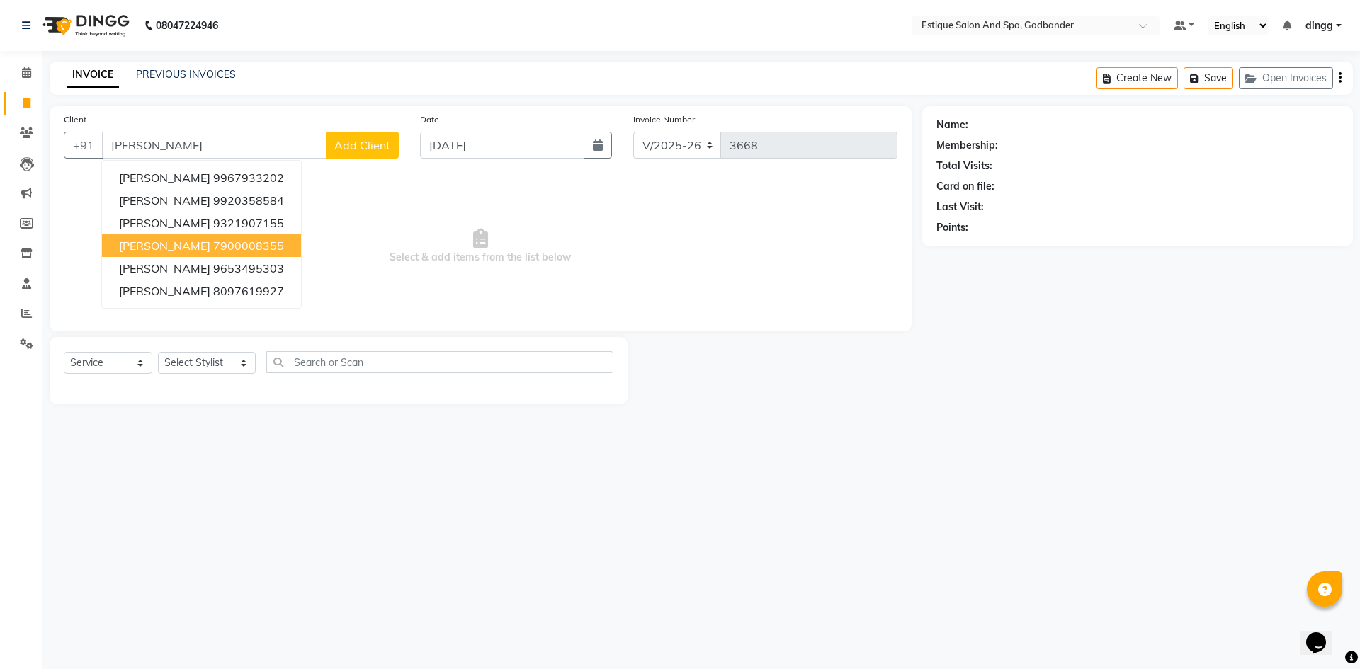
click at [213, 248] on ngb-highlight "7900008355" at bounding box center [248, 246] width 71 height 14
type input "7900008355"
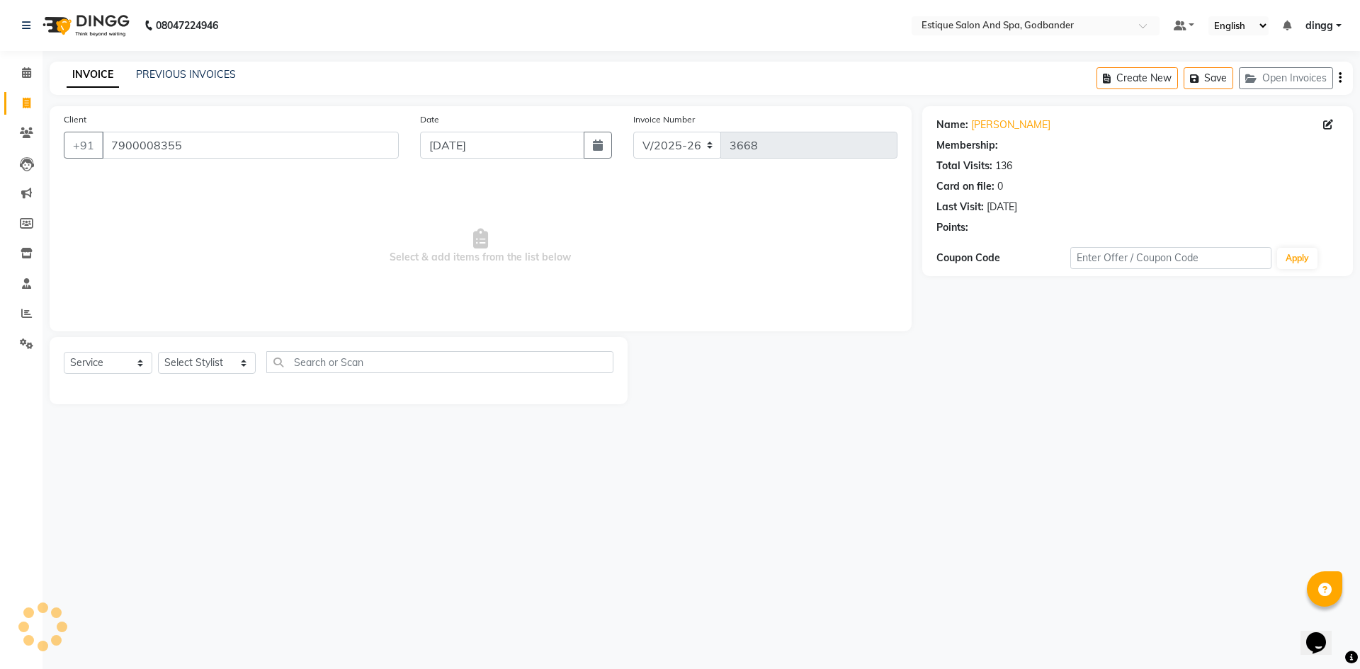
select select "1: Object"
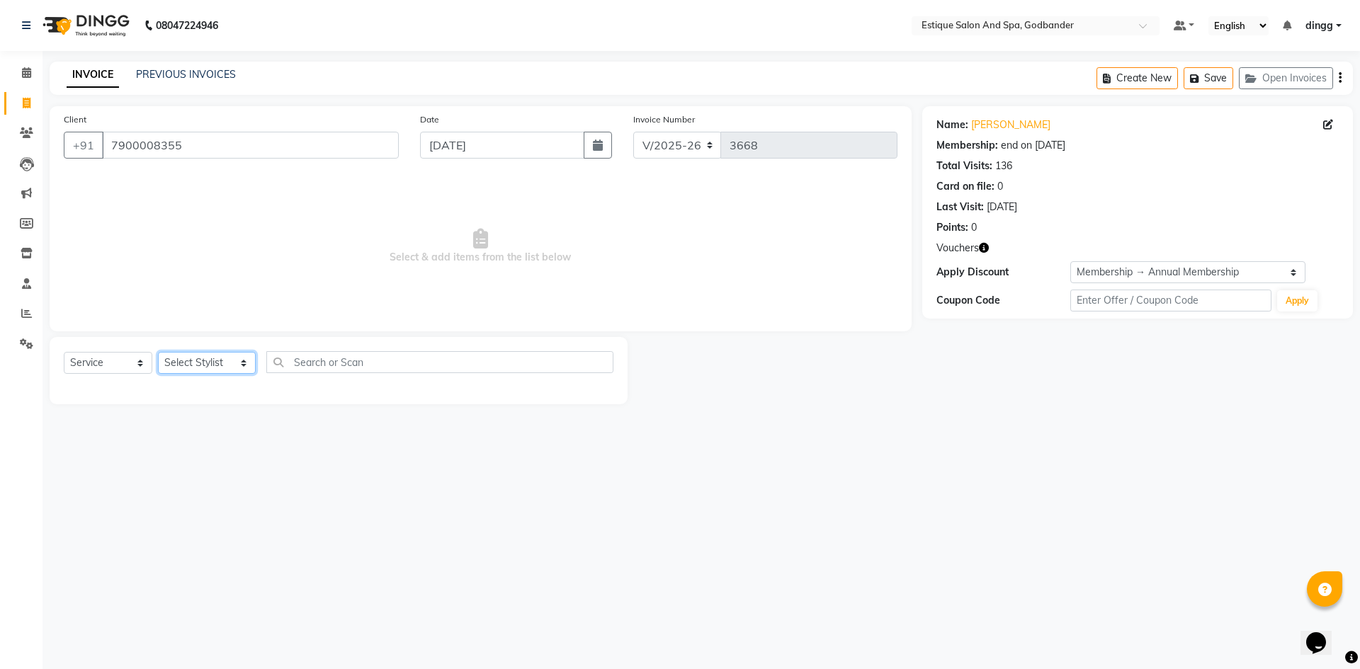
click at [184, 362] on select "Select Stylist Aarti Nails [PERSON_NAME] [PERSON_NAME] Any one Asmi BEAUTY ding…" at bounding box center [207, 363] width 98 height 22
select select "44576"
click at [158, 352] on select "Select Stylist Aarti Nails [PERSON_NAME] [PERSON_NAME] Any one Asmi BEAUTY ding…" at bounding box center [207, 363] width 98 height 22
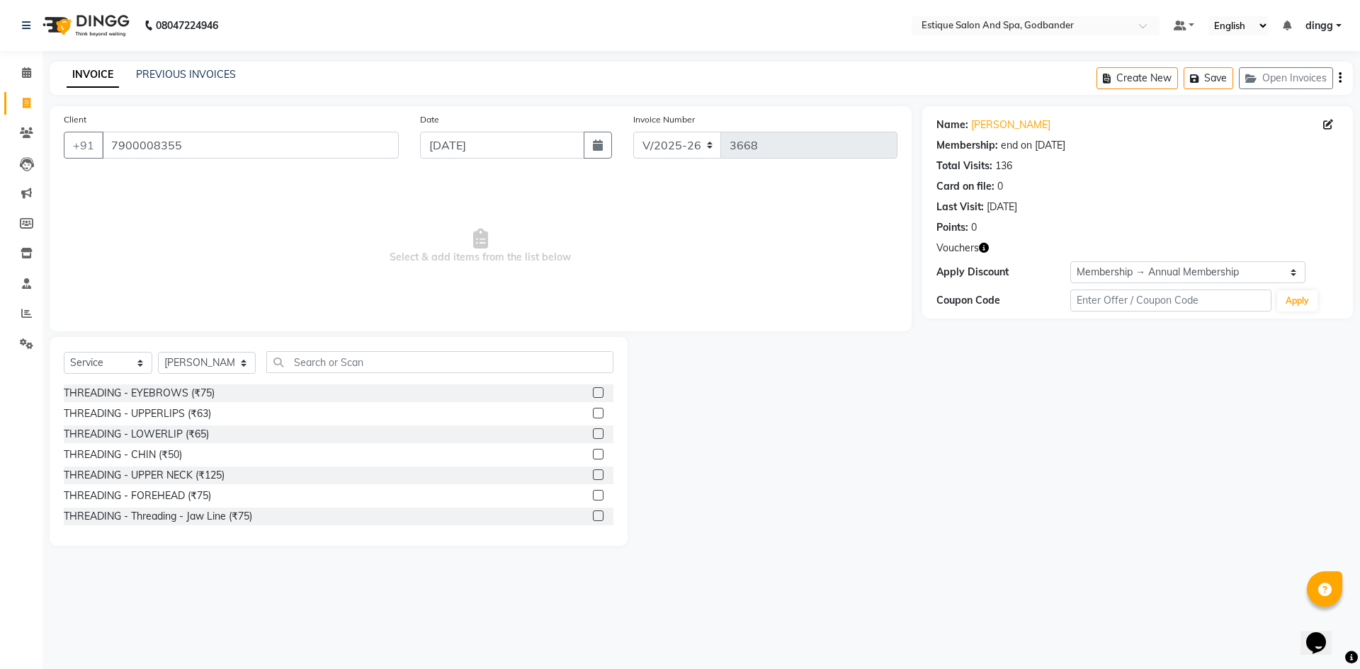
click at [984, 247] on icon "button" at bounding box center [984, 248] width 10 height 10
click at [909, 263] on div "1. Credit Note (₹607.00)" at bounding box center [912, 261] width 102 height 15
click at [298, 360] on input "text" at bounding box center [439, 362] width 347 height 22
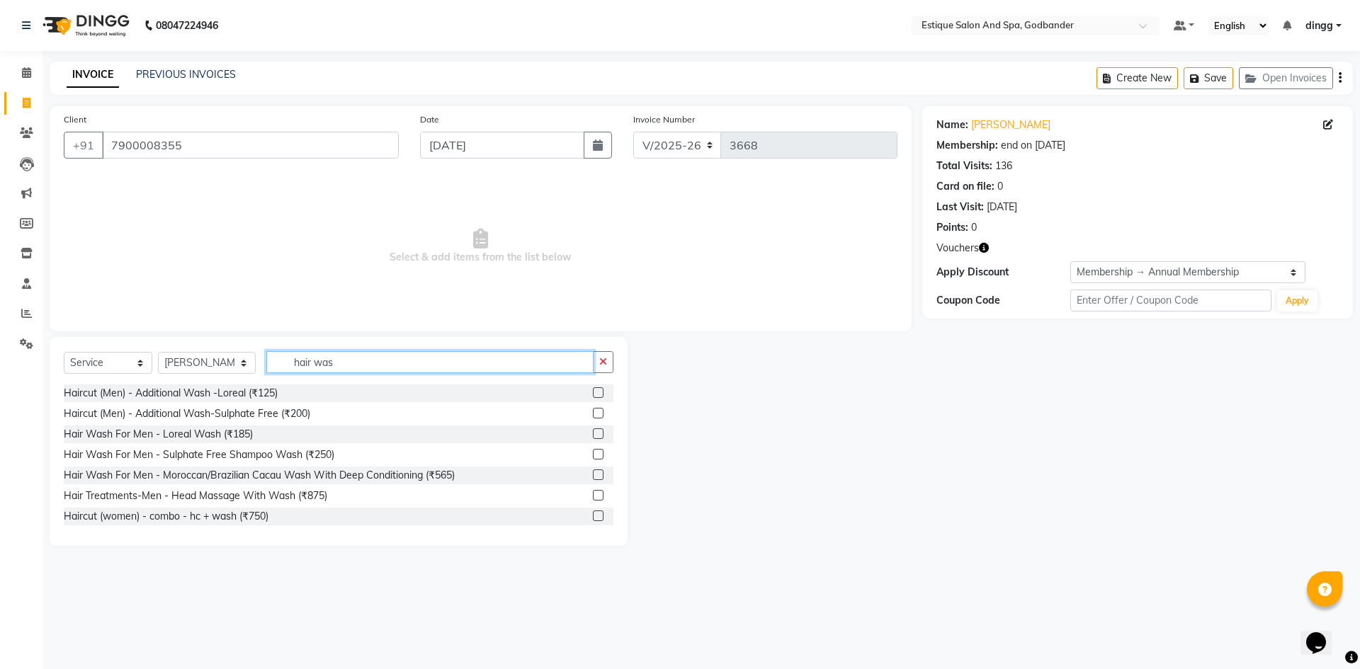
type input "hair was"
click at [593, 455] on label at bounding box center [598, 454] width 11 height 11
click at [593, 455] on input "checkbox" at bounding box center [597, 454] width 9 height 9
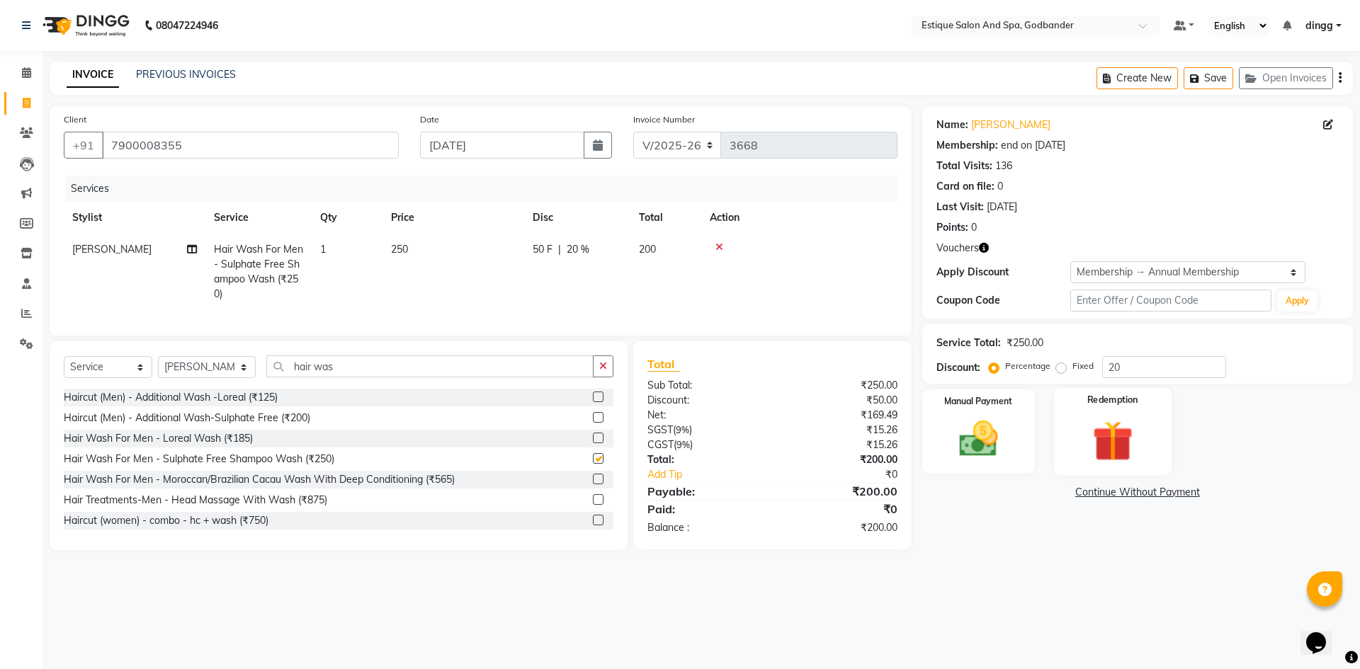
checkbox input "false"
click at [1102, 446] on img at bounding box center [1112, 441] width 66 height 50
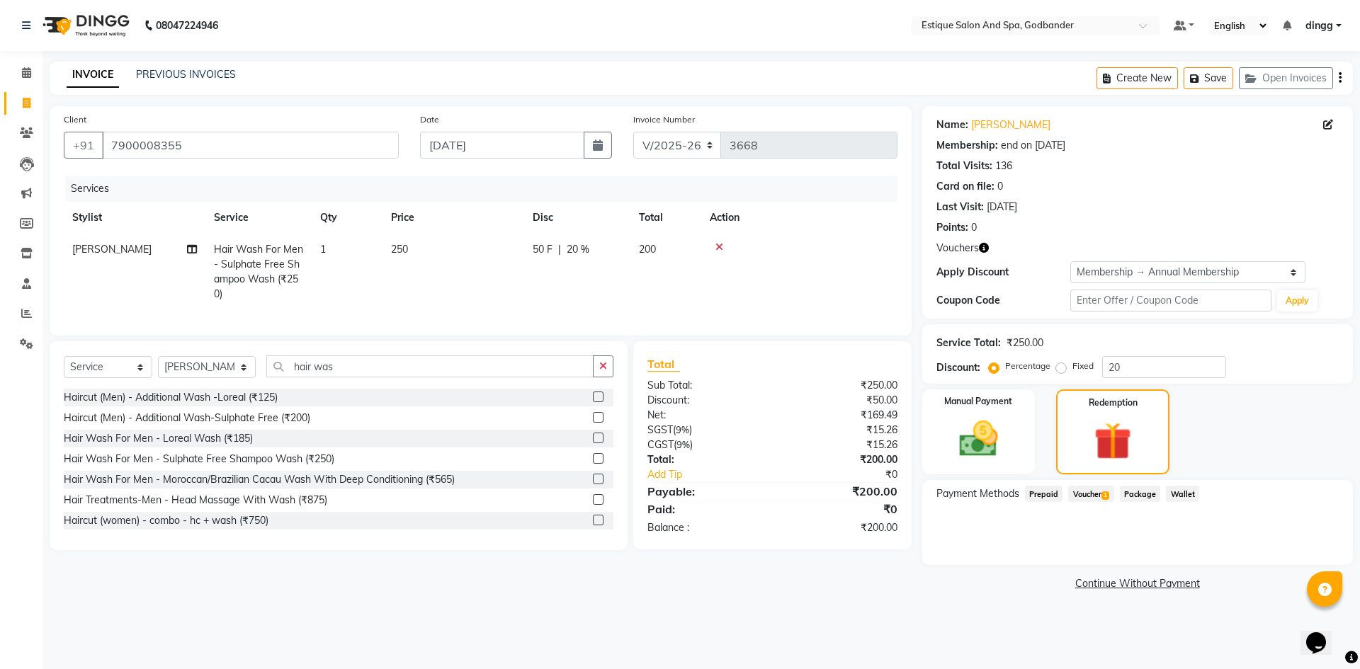
click at [1086, 491] on span "Voucher 1" at bounding box center [1090, 494] width 45 height 16
click at [1309, 553] on button "Add" at bounding box center [1305, 551] width 52 height 24
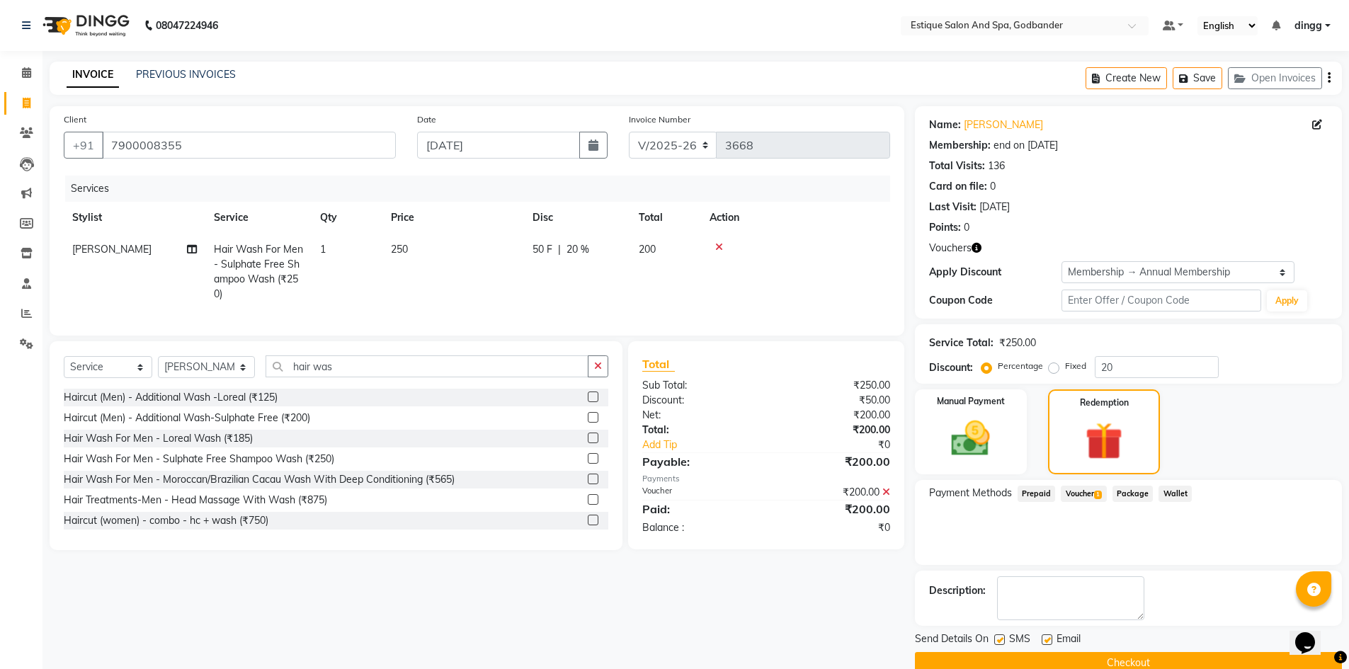
click at [1172, 659] on button "Checkout" at bounding box center [1128, 663] width 427 height 22
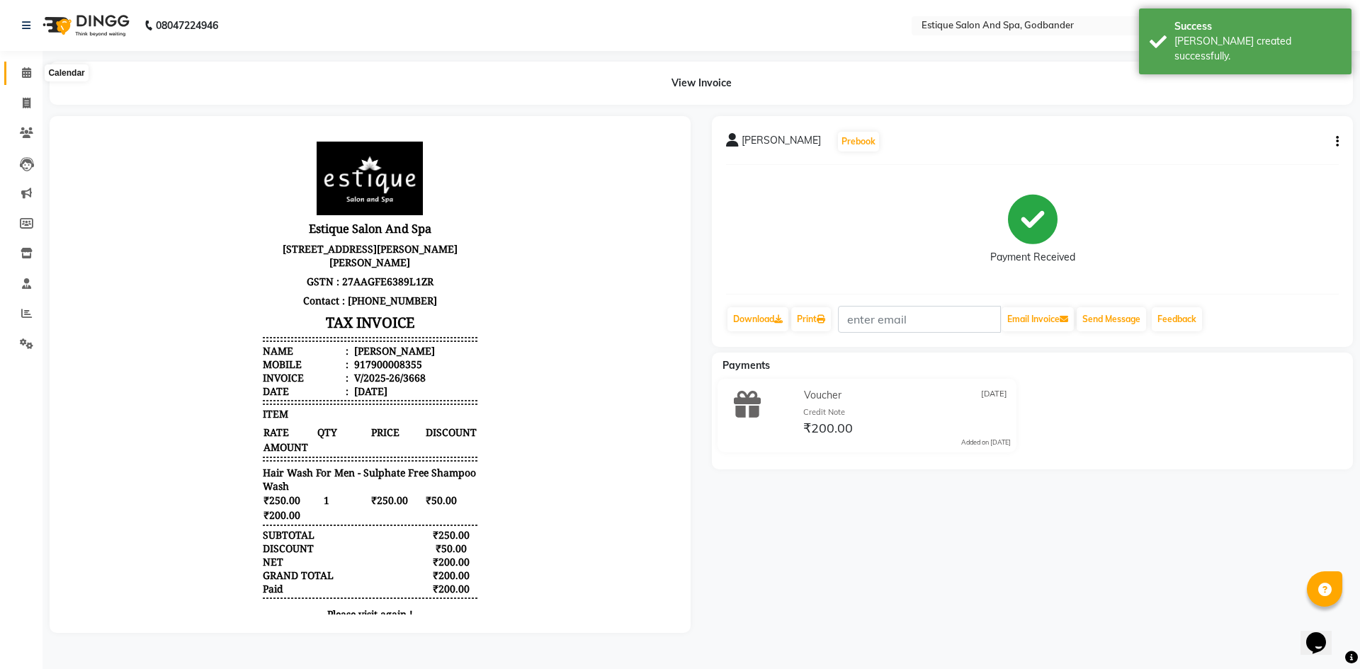
click at [22, 69] on icon at bounding box center [26, 72] width 9 height 11
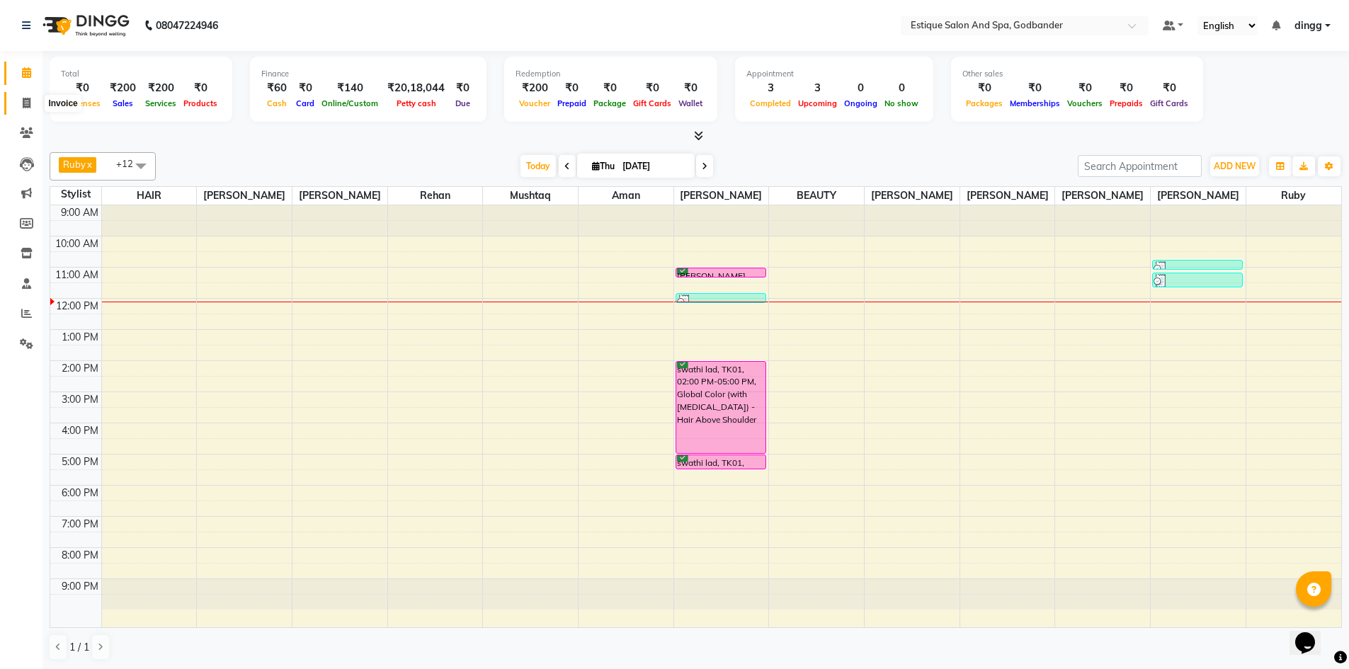
click at [26, 103] on icon at bounding box center [27, 103] width 8 height 11
select select "service"
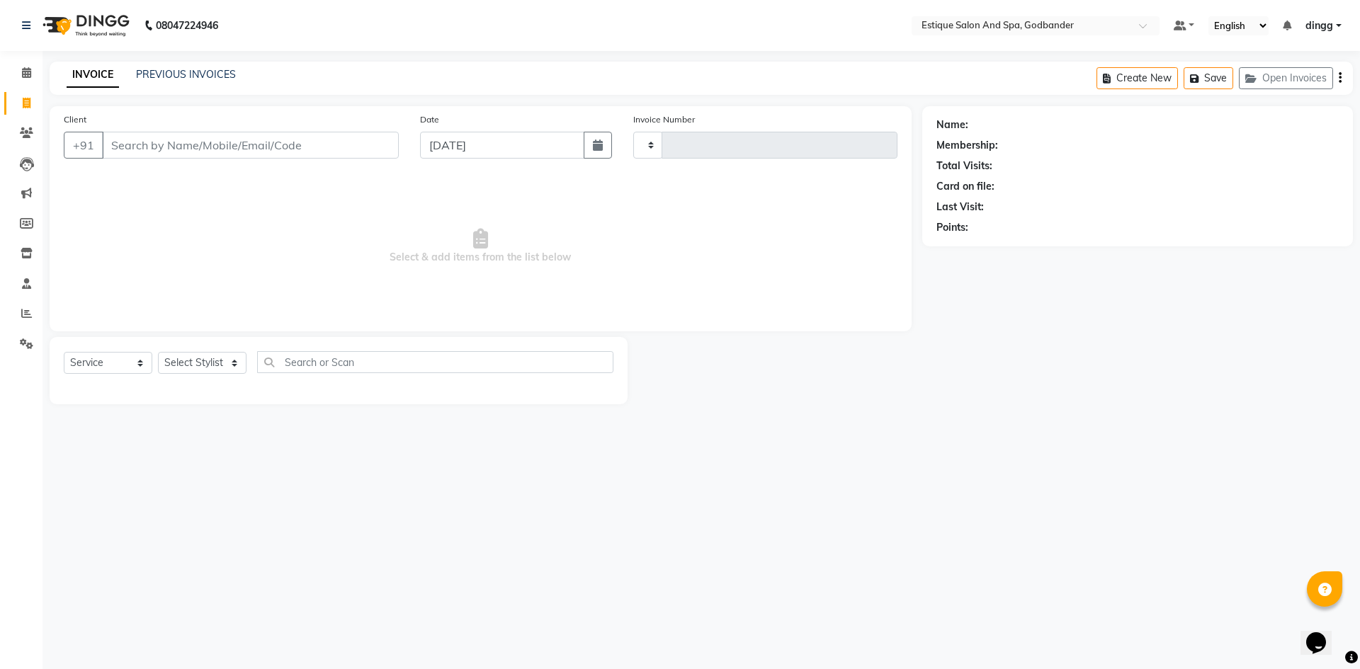
type input "3669"
select select "6103"
click at [202, 72] on link "PREVIOUS INVOICES" at bounding box center [186, 74] width 100 height 13
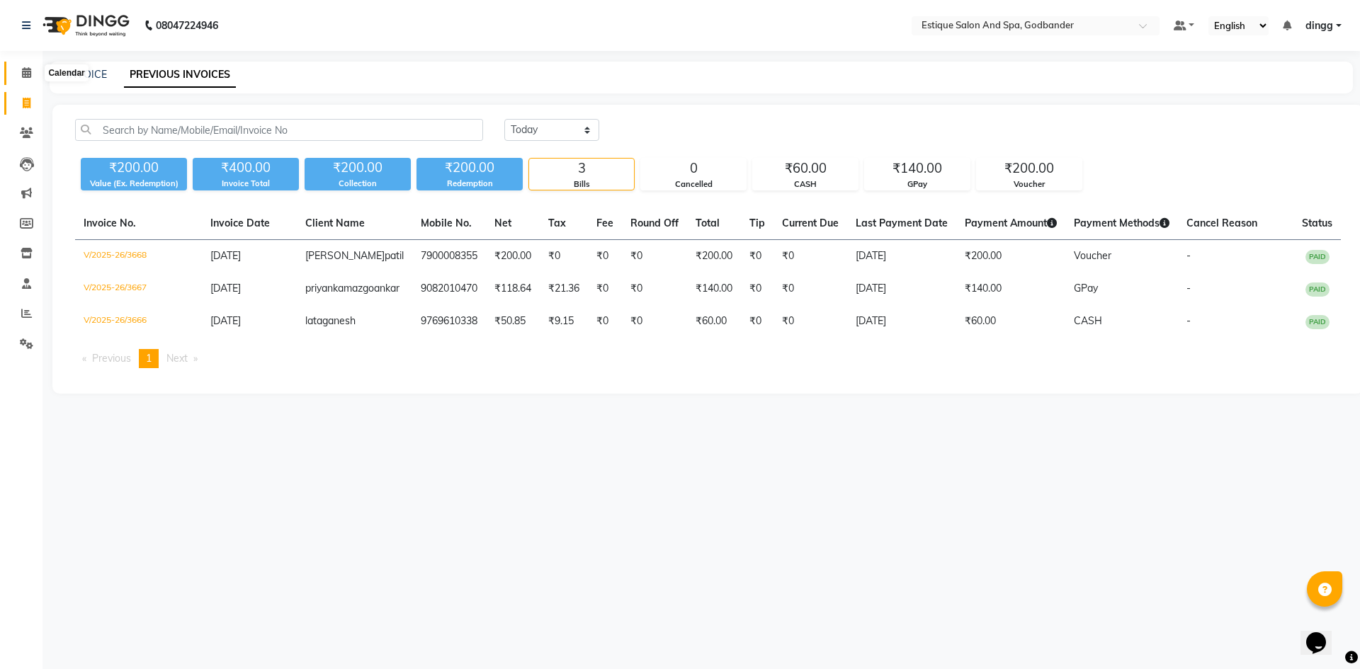
click at [28, 69] on icon at bounding box center [26, 72] width 9 height 11
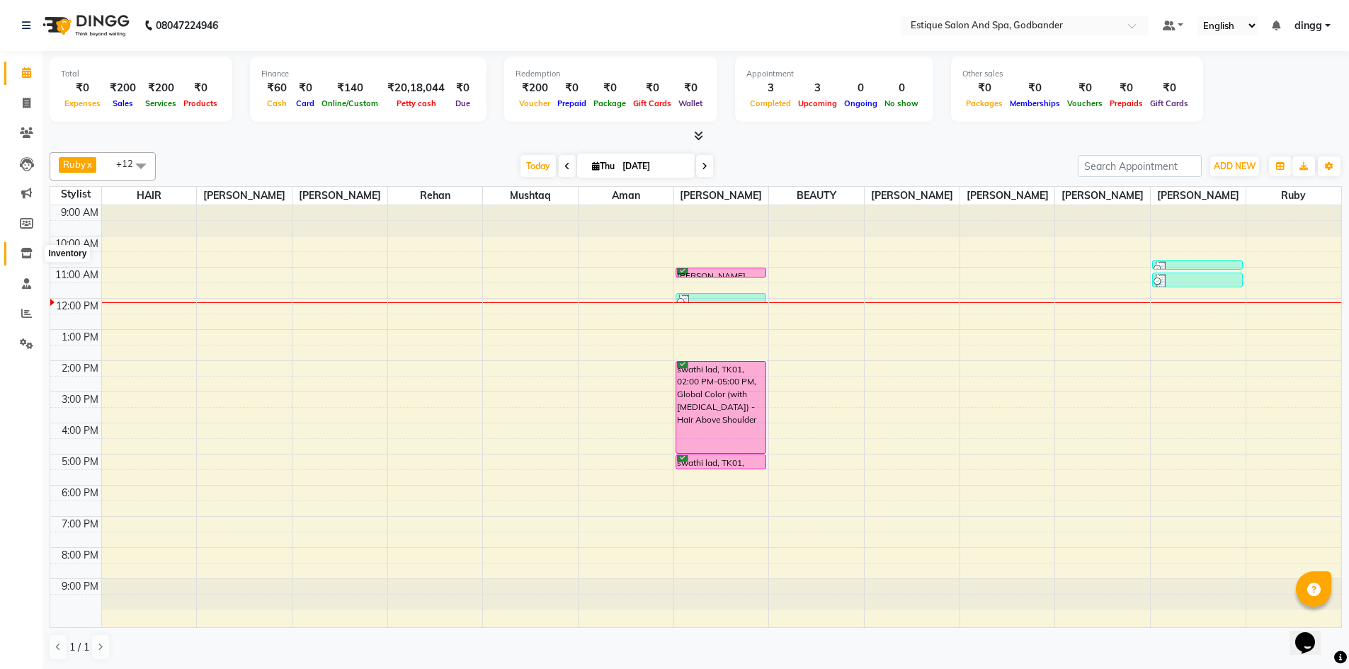
click at [31, 254] on icon at bounding box center [27, 253] width 12 height 11
select select
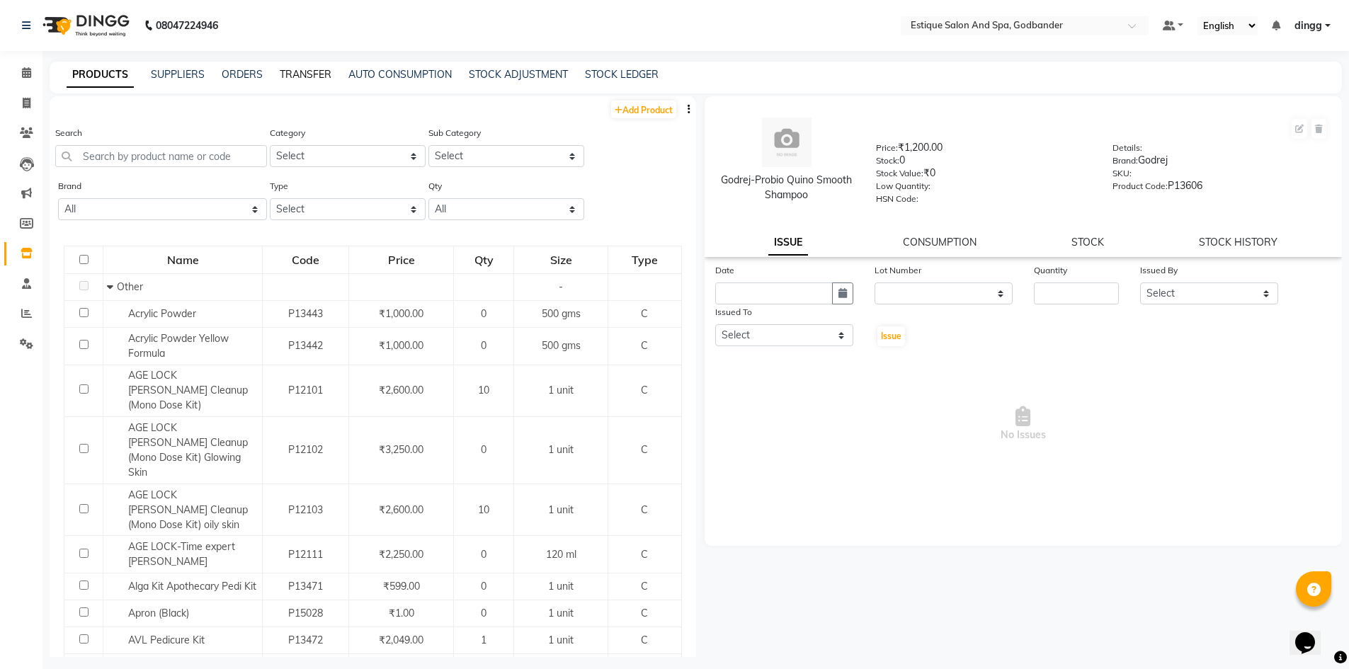
click at [312, 74] on link "TRANSFER" at bounding box center [306, 74] width 52 height 13
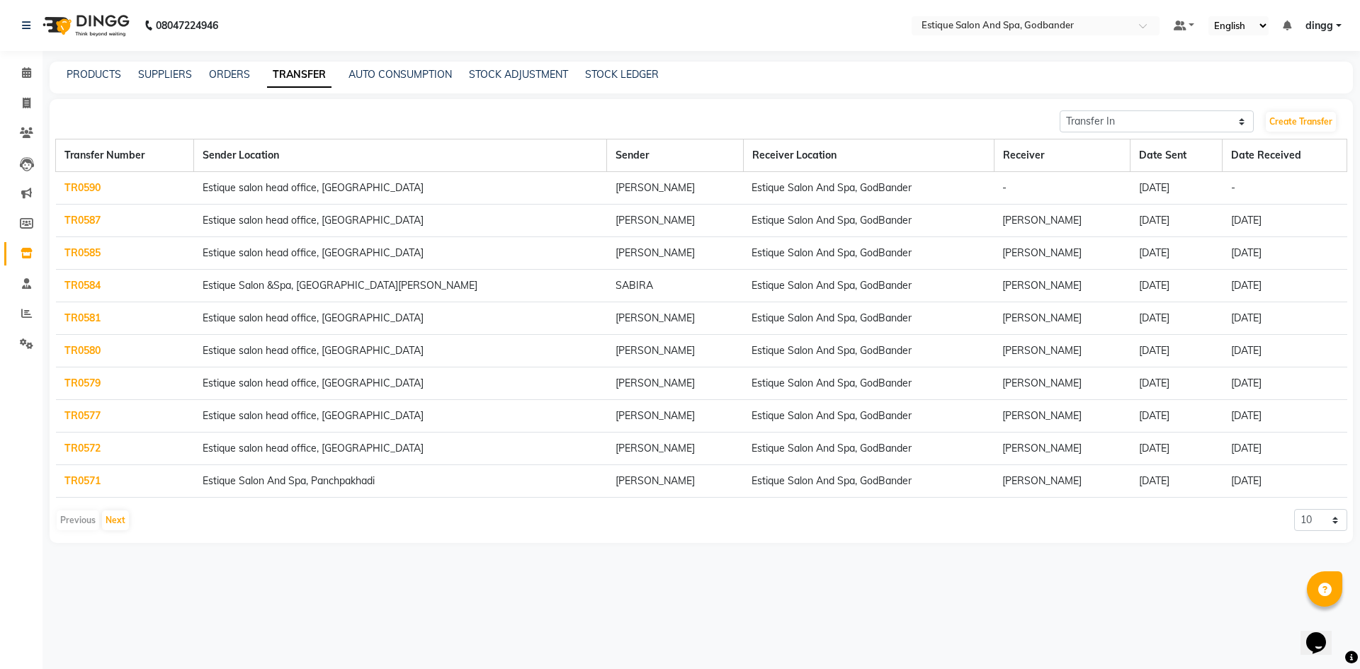
click at [94, 186] on link "TR0590" at bounding box center [82, 187] width 36 height 13
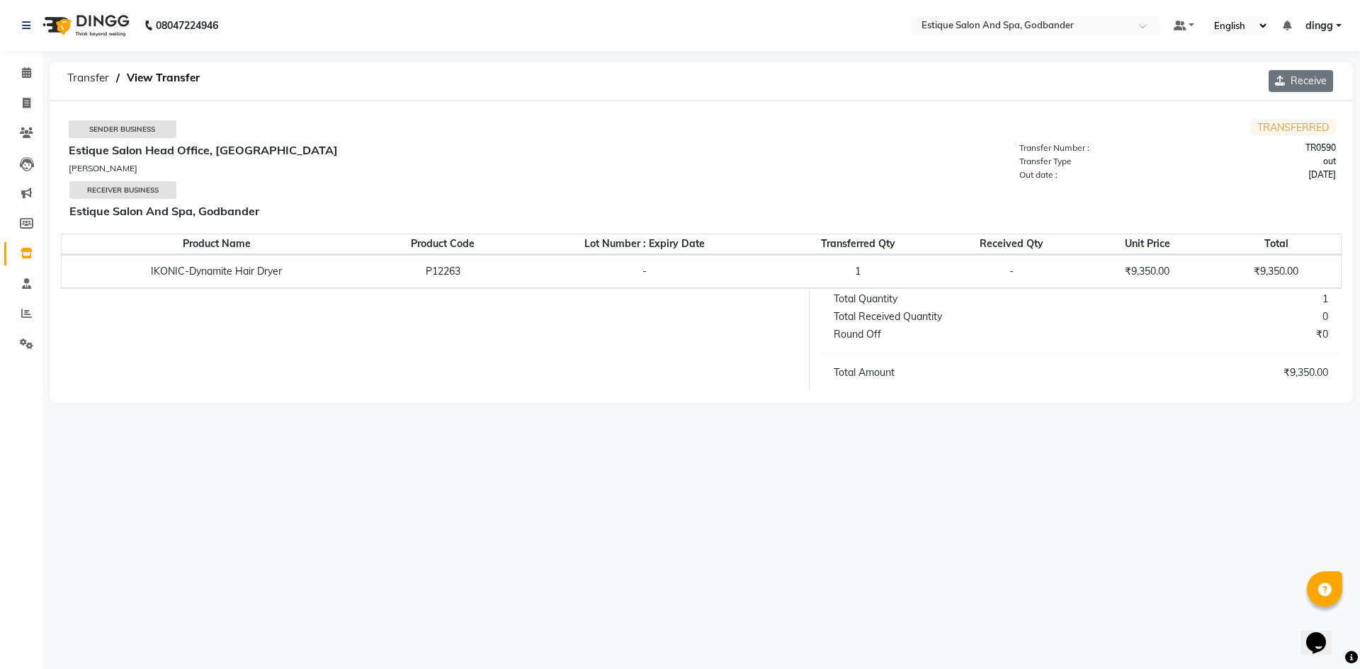
click at [1304, 87] on button "Receive" at bounding box center [1301, 81] width 64 height 22
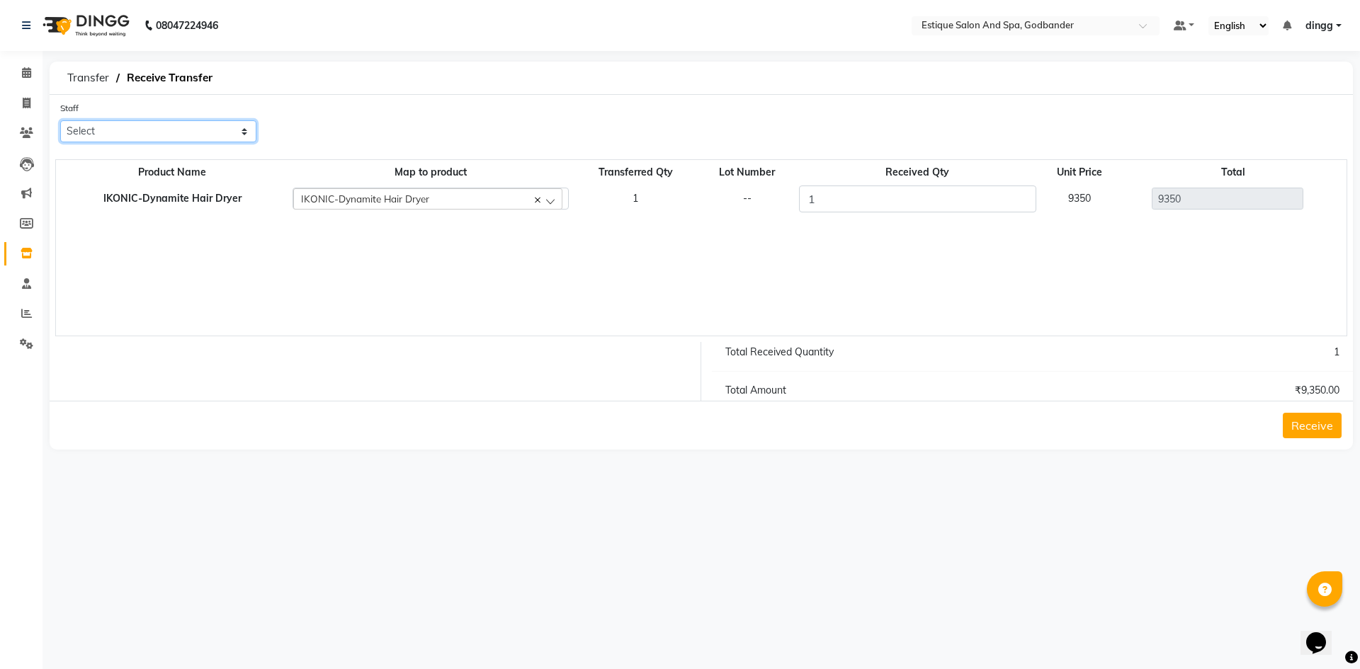
click at [181, 133] on select "Select Aarti Nails [PERSON_NAME] [PERSON_NAME] Any one Asmi BEAUTY dingg HAIR […" at bounding box center [158, 131] width 196 height 22
select select "52401"
click at [60, 120] on select "Select Aarti Nails [PERSON_NAME] [PERSON_NAME] Any one Asmi BEAUTY dingg HAIR […" at bounding box center [158, 131] width 196 height 22
click at [1305, 429] on button "Receive" at bounding box center [1312, 425] width 59 height 25
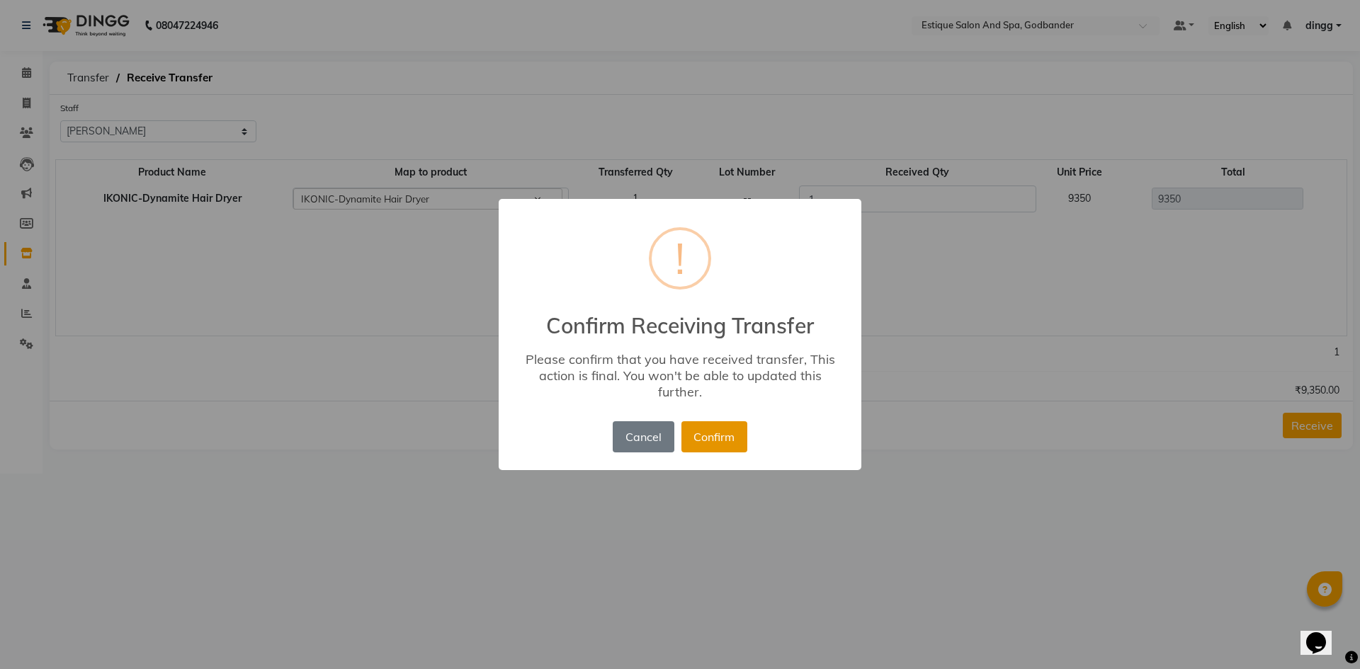
click at [710, 434] on button "Confirm" at bounding box center [714, 436] width 66 height 31
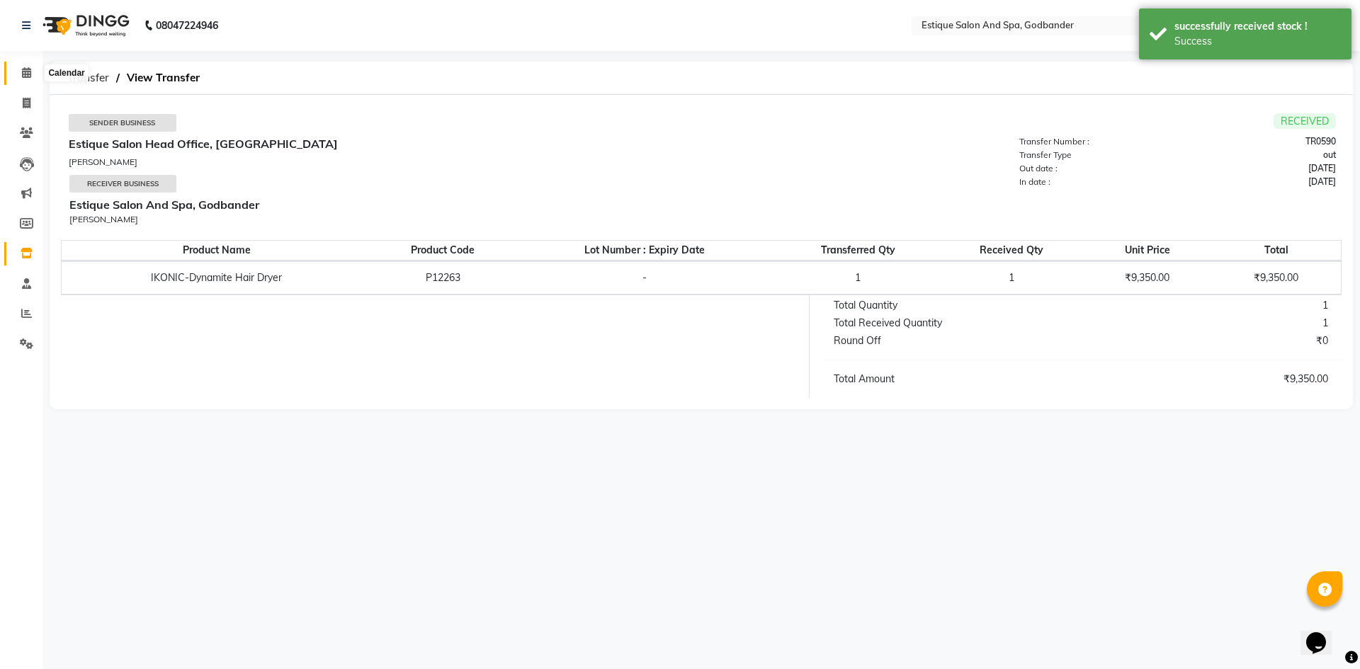
click at [25, 73] on icon at bounding box center [26, 72] width 9 height 11
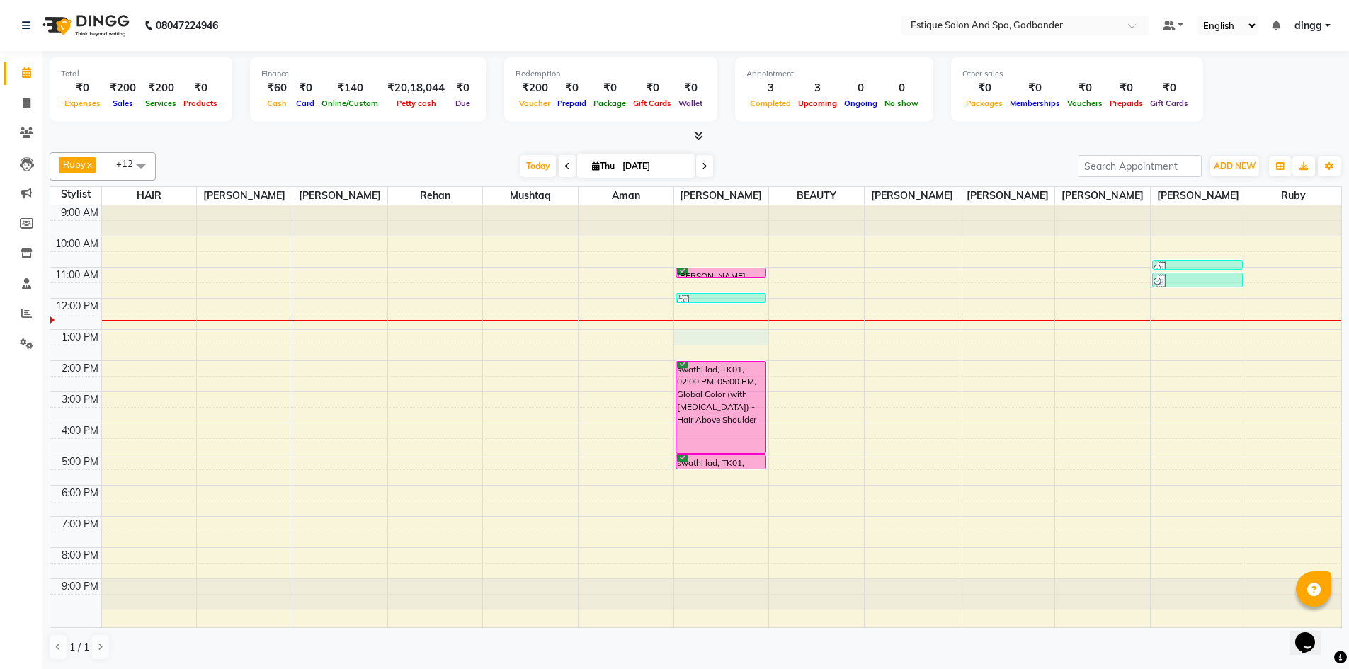
click at [703, 340] on div "9:00 AM 10:00 AM 11:00 AM 12:00 PM 1:00 PM 2:00 PM 3:00 PM 4:00 PM 5:00 PM 6:00…" at bounding box center [695, 416] width 1291 height 422
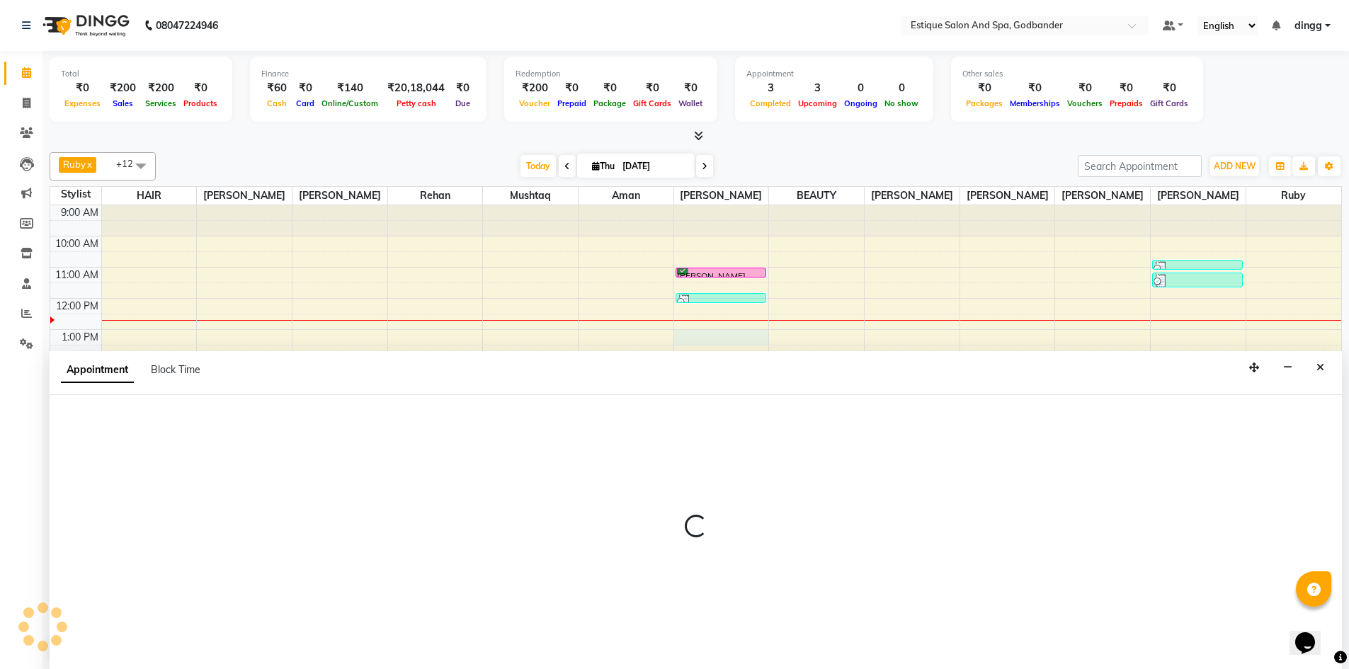
scroll to position [1, 0]
select select "44576"
select select "780"
select select "tentative"
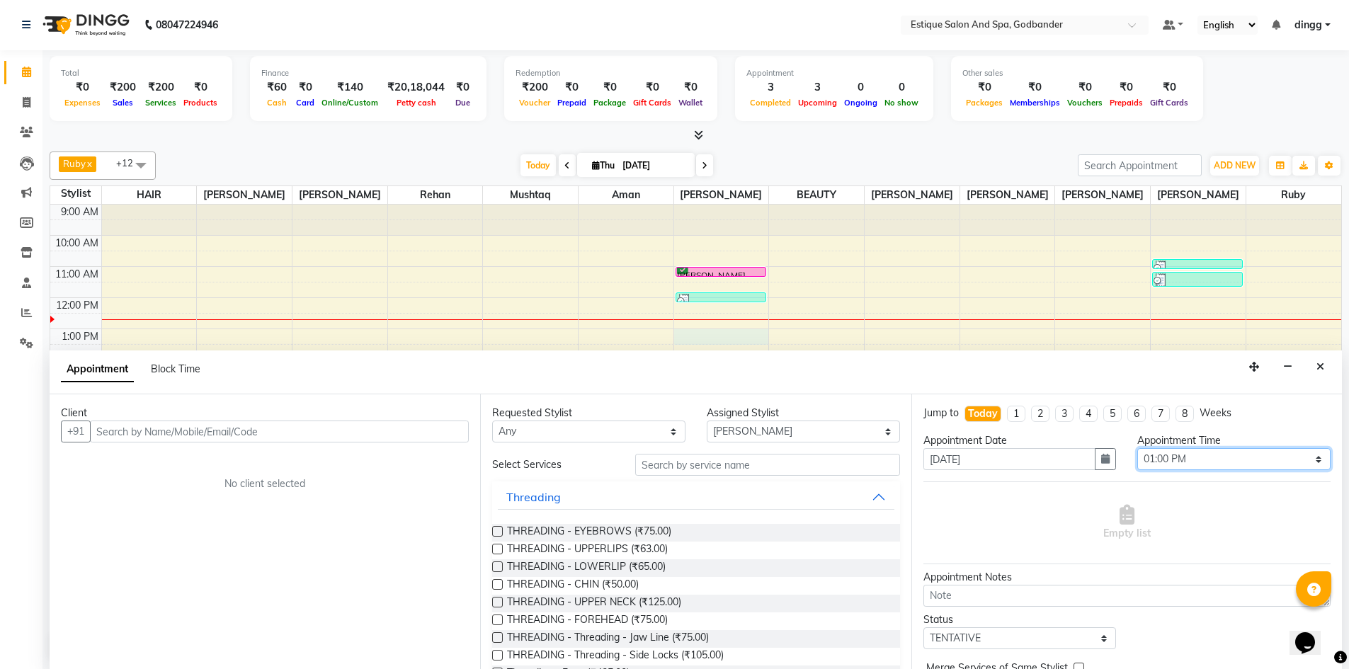
click at [1205, 458] on select "Select 10:00 AM 10:15 AM 10:30 AM 10:45 AM 11:00 AM 11:15 AM 11:30 AM 11:45 AM …" at bounding box center [1234, 459] width 193 height 22
select select "795"
click at [1138, 448] on select "Select 10:00 AM 10:15 AM 10:30 AM 10:45 AM 11:00 AM 11:15 AM 11:30 AM 11:45 AM …" at bounding box center [1234, 459] width 193 height 22
click at [751, 460] on input "text" at bounding box center [767, 465] width 265 height 22
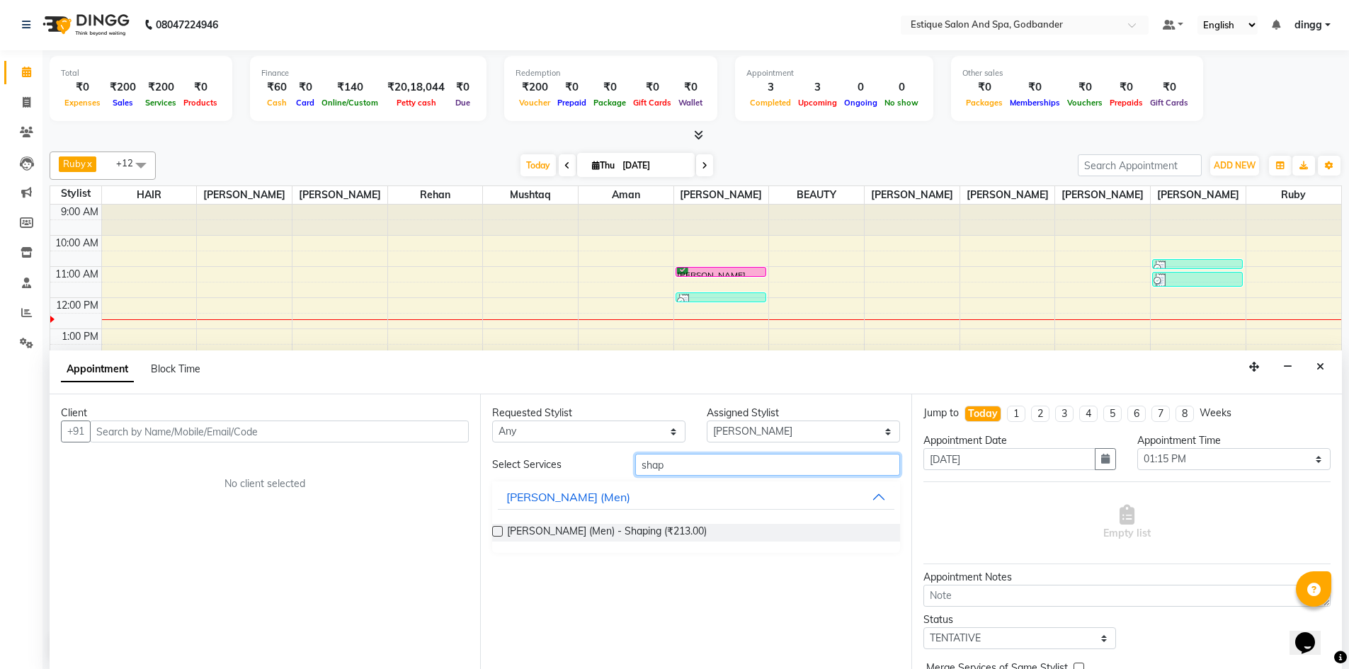
type input "shap"
click at [499, 535] on label at bounding box center [497, 531] width 11 height 11
click at [499, 535] on input "checkbox" at bounding box center [496, 532] width 9 height 9
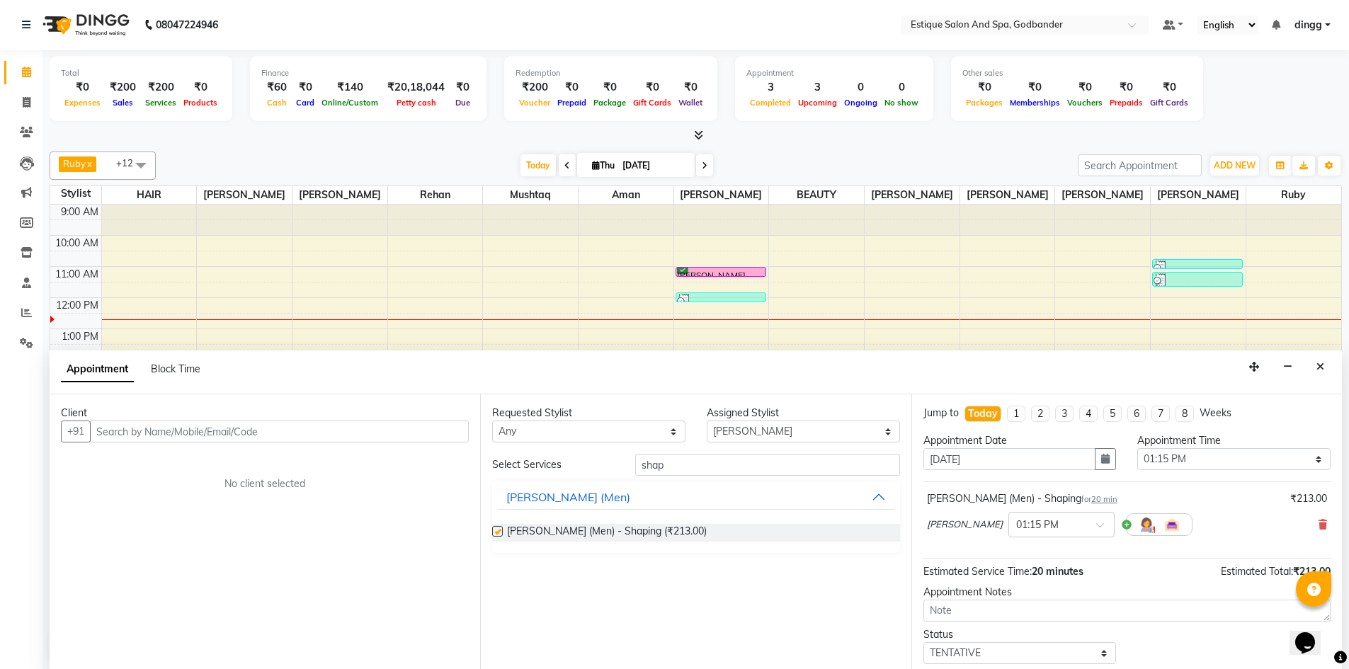
checkbox input "false"
click at [448, 431] on input "text" at bounding box center [279, 432] width 379 height 22
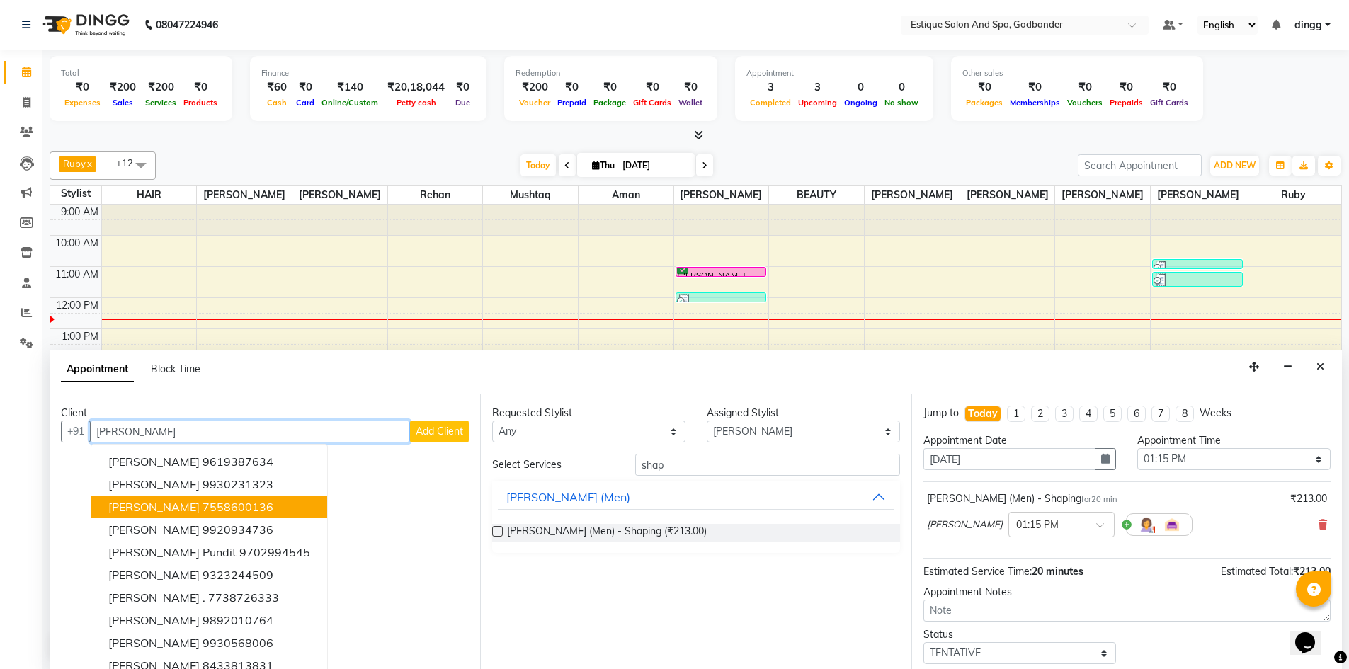
drag, startPoint x: 208, startPoint y: 501, endPoint x: 178, endPoint y: 492, distance: 31.1
click at [205, 501] on ngb-highlight "7558600136" at bounding box center [238, 507] width 71 height 14
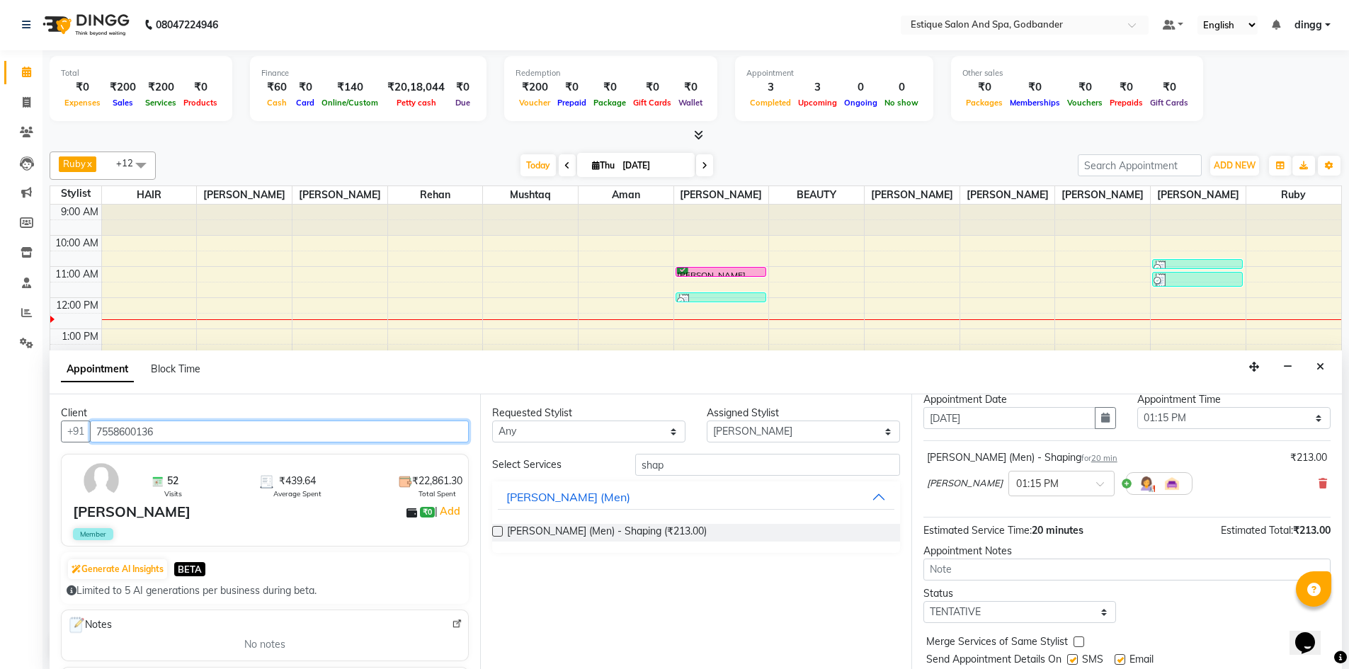
scroll to position [84, 0]
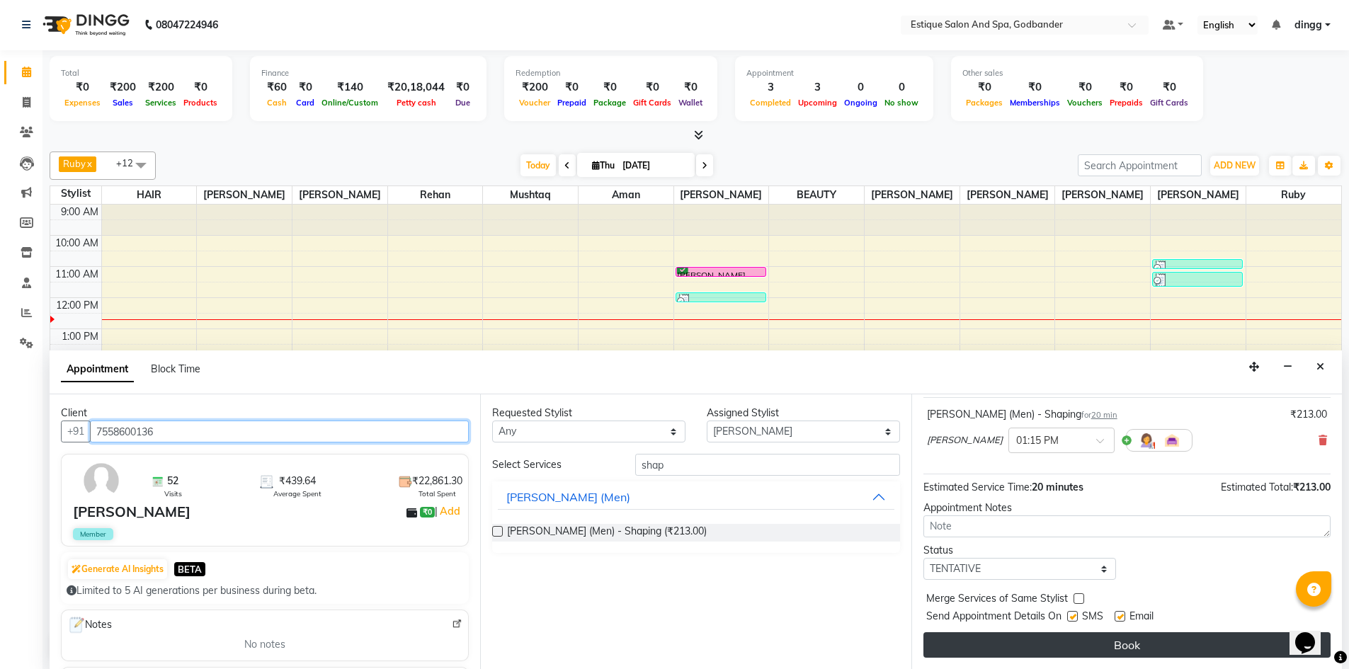
type input "7558600136"
click at [1001, 633] on button "Book" at bounding box center [1127, 645] width 407 height 25
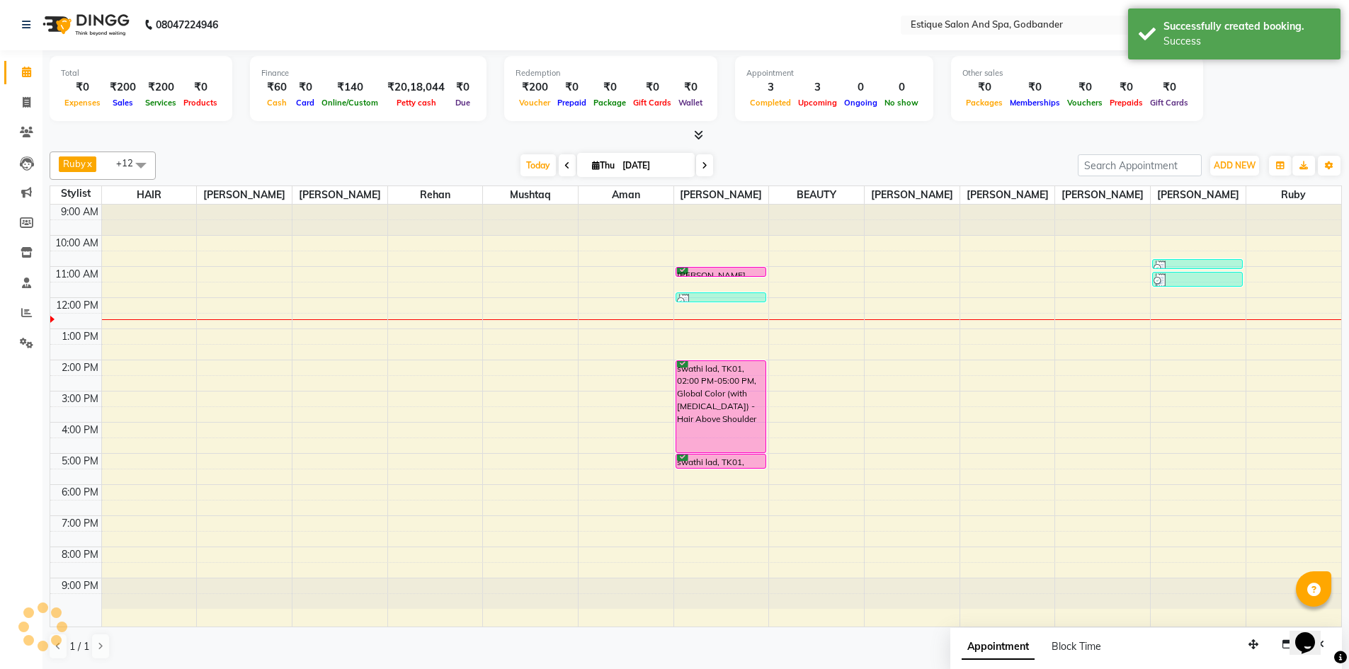
scroll to position [0, 0]
